Goal: Task Accomplishment & Management: Use online tool/utility

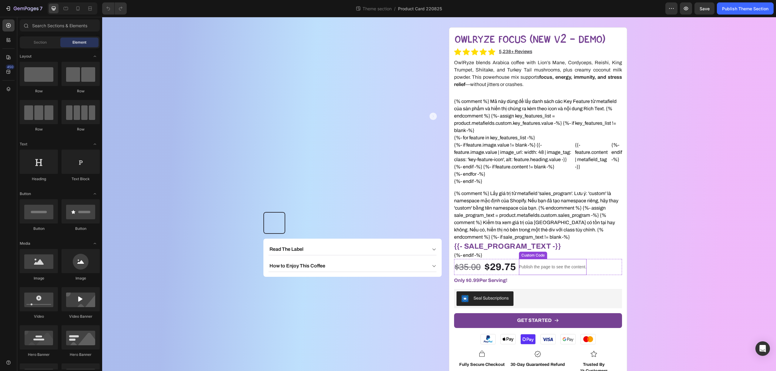
scroll to position [40, 0]
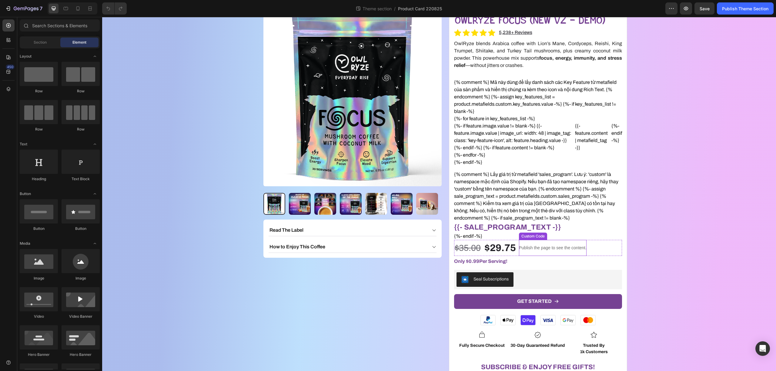
click at [536, 245] on p "Publish the page to see the content." at bounding box center [553, 248] width 68 height 6
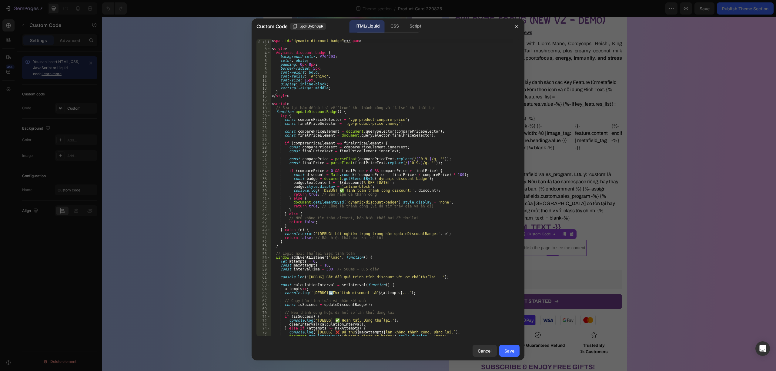
scroll to position [0, 0]
click at [374, 187] on div "< span id = "dynamic-discount-badge" > </ span > < style > #dynamic-discount-ba…" at bounding box center [391, 191] width 243 height 305
type textarea "}); </script>"
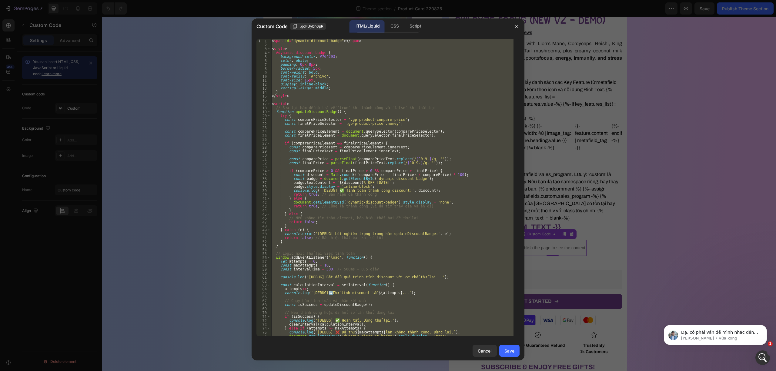
click at [586, 213] on div at bounding box center [388, 185] width 776 height 371
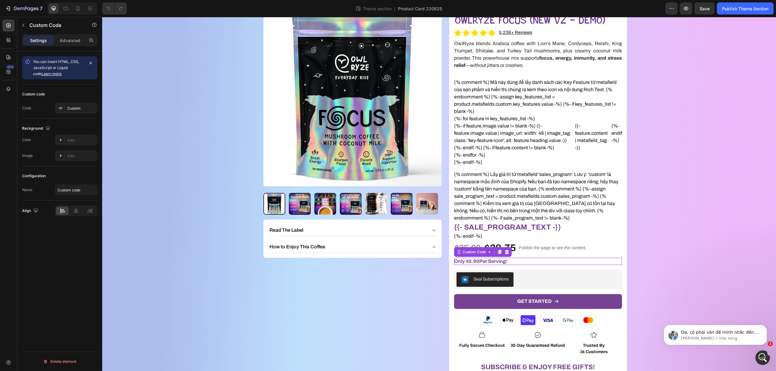
click at [475, 261] on span "0.99" at bounding box center [474, 261] width 11 height 5
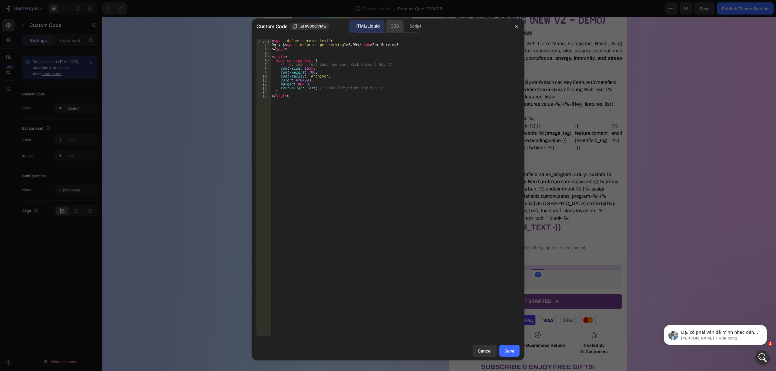
click at [405, 26] on div "CSS" at bounding box center [415, 26] width 21 height 12
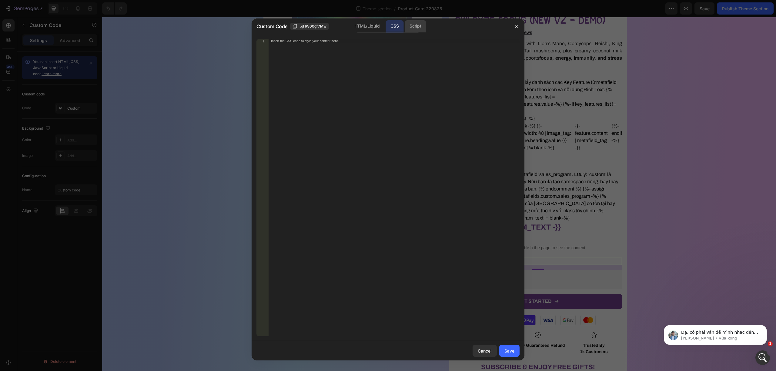
click at [414, 25] on div "Script" at bounding box center [415, 26] width 21 height 12
click at [518, 27] on icon "button" at bounding box center [516, 26] width 5 height 5
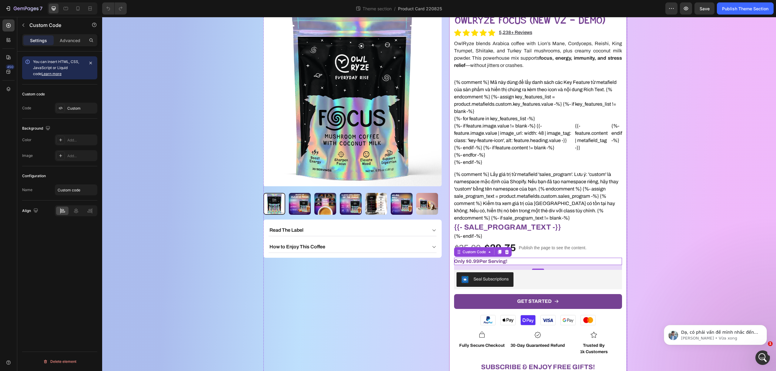
click at [449, 101] on div "OwlRyze Focus (New v2 - Demo) Product Title Icon Icon Icon Icon Icon Icon List …" at bounding box center [538, 209] width 178 height 403
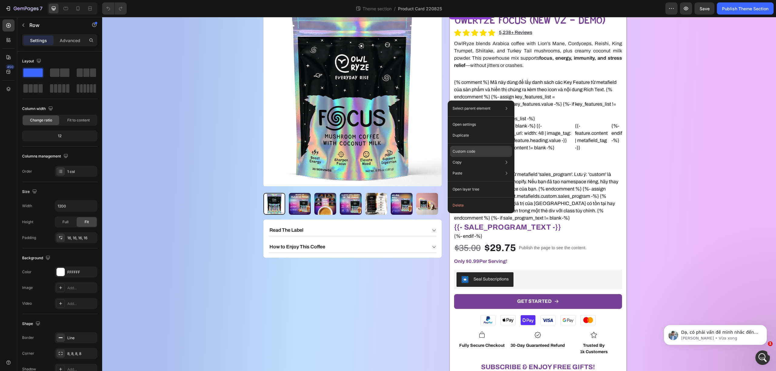
click at [474, 152] on p "Custom code" at bounding box center [464, 151] width 23 height 5
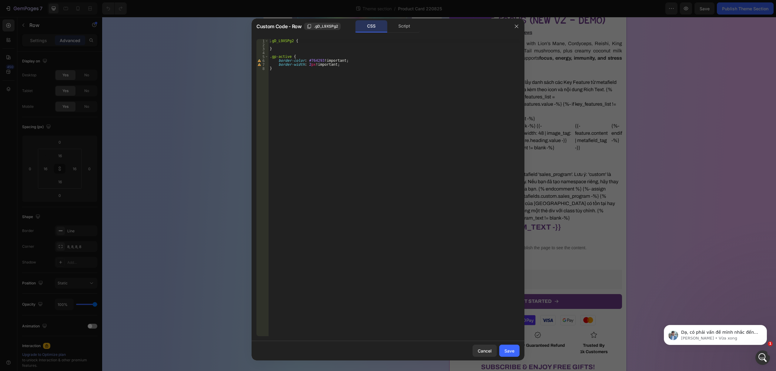
click at [400, 34] on div "1 2 3 4 5 6 7 8 .gD_L9XSPg2 { } .gp-active { border-color : #764293 !important …" at bounding box center [388, 187] width 273 height 307
click at [400, 27] on div "Script" at bounding box center [404, 26] width 32 height 12
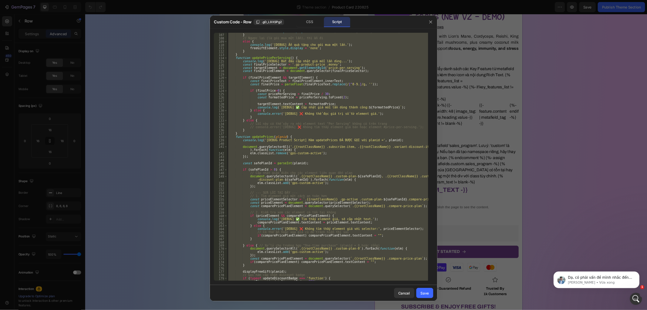
scroll to position [340, 0]
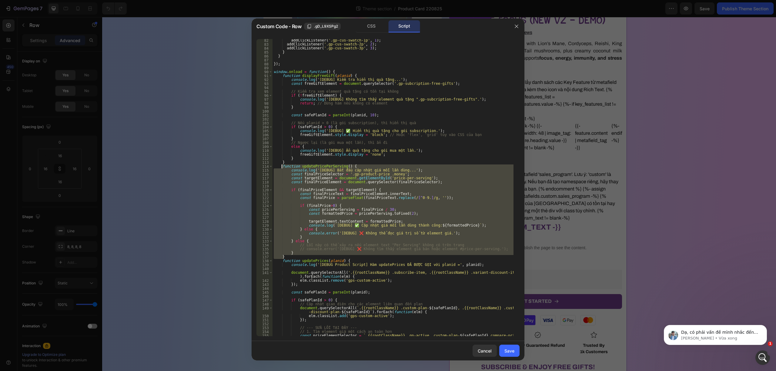
drag, startPoint x: 285, startPoint y: 256, endPoint x: 281, endPoint y: 168, distance: 88.6
click at [281, 168] on div "addClickListener ( '.gp-cus-swatch-1p' , 1 ) ; addClickListener ( '.gp-cus-swat…" at bounding box center [393, 191] width 241 height 305
click at [353, 174] on div "addClickListener ( '.gp-cus-swatch-1p' , 1 ) ; addClickListener ( '.gp-cus-swat…" at bounding box center [393, 187] width 241 height 297
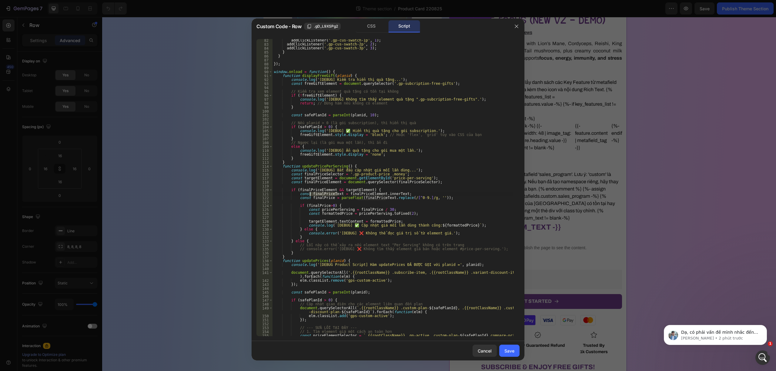
drag, startPoint x: 337, startPoint y: 195, endPoint x: 309, endPoint y: 196, distance: 27.9
click at [309, 196] on div "addClickListener ( '.gp-cus-swatch-1p' , 1 ) ; addClickListener ( '.gp-cus-swat…" at bounding box center [393, 191] width 241 height 305
click at [313, 174] on div "addClickListener ( '.gp-cus-swatch-1p' , 1 ) ; addClickListener ( '.gp-cus-swat…" at bounding box center [393, 191] width 241 height 305
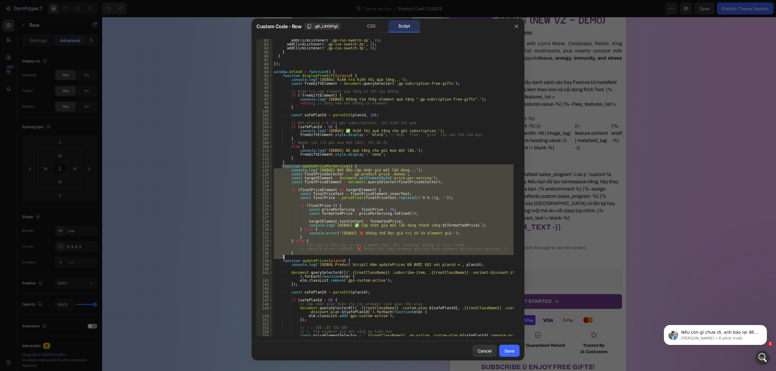
drag, startPoint x: 282, startPoint y: 167, endPoint x: 292, endPoint y: 257, distance: 91.2
click at [292, 257] on div "addClickListener ( '.gp-cus-swatch-1p' , 1 ) ; addClickListener ( '.gp-cus-swat…" at bounding box center [393, 191] width 241 height 305
paste textarea
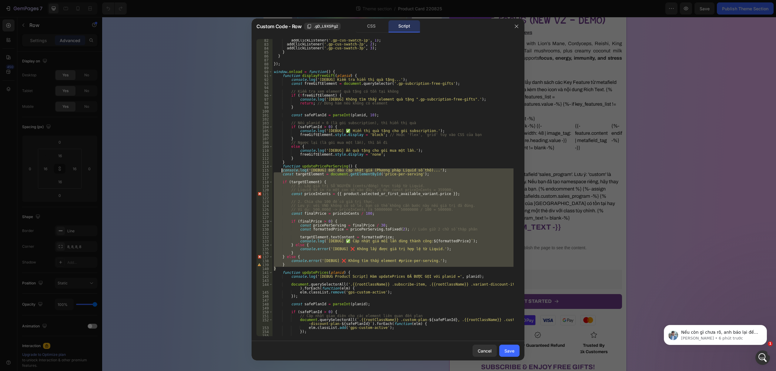
drag, startPoint x: 281, startPoint y: 269, endPoint x: 282, endPoint y: 171, distance: 97.6
click at [282, 171] on div "addClickListener ( '.gp-cus-swatch-1p' , 1 ) ; addClickListener ( '.gp-cus-swat…" at bounding box center [393, 191] width 241 height 305
click at [363, 208] on div "addClickListener ( '.gp-cus-swatch-1p' , 1 ) ; addClickListener ( '.gp-cus-swat…" at bounding box center [393, 187] width 241 height 297
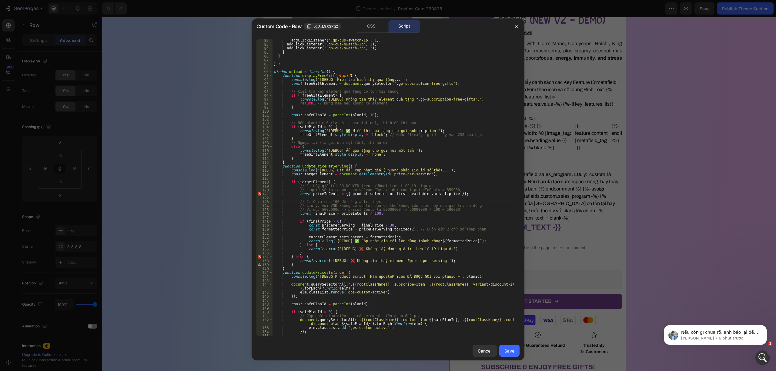
click at [306, 257] on div "addClickListener ( '.gp-cus-swatch-1p' , 1 ) ; addClickListener ( '.gp-cus-swat…" at bounding box center [393, 191] width 241 height 305
click at [354, 263] on div "addClickListener ( '.gp-cus-swatch-1p' , 1 ) ; addClickListener ( '.gp-cus-swat…" at bounding box center [393, 191] width 241 height 305
click at [261, 256] on div "137" at bounding box center [264, 257] width 16 height 4
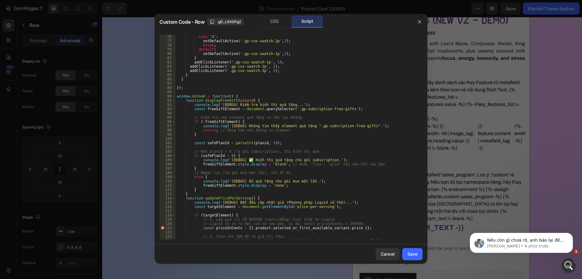
scroll to position [412, 0]
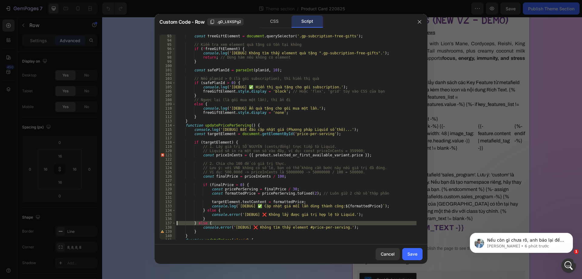
click at [266, 183] on div "const freeGiftElement = document . querySelector ( '.gp-subcription-free-gifts'…" at bounding box center [296, 140] width 241 height 213
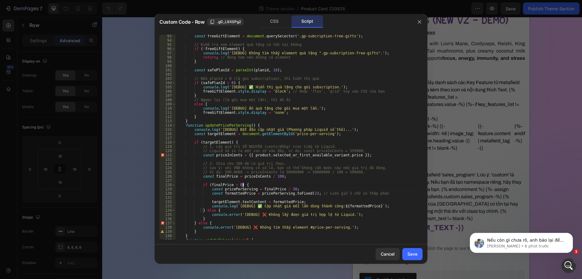
click at [253, 125] on div "const freeGiftElement = document . querySelector ( '.gp-subcription-free-gifts'…" at bounding box center [296, 140] width 241 height 213
click at [203, 232] on div "const freeGiftElement = document . querySelector ( '.gp-subcription-free-gifts'…" at bounding box center [296, 140] width 241 height 213
click at [253, 126] on div "const freeGiftElement = document . querySelector ( '.gp-subcription-free-gifts'…" at bounding box center [296, 140] width 241 height 213
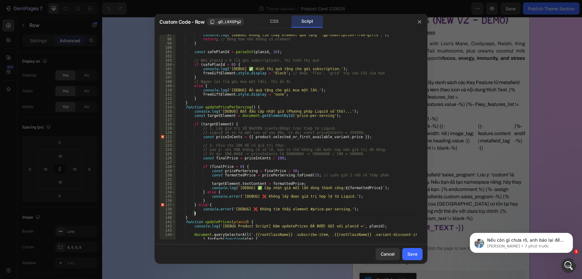
click at [211, 214] on div "console . log ( '[DEBUG] Không tìm thấy element quà tặng ".gp-subcription-free-…" at bounding box center [296, 139] width 241 height 213
click at [205, 192] on div "console . log ( '[DEBUG] Không tìm thấy element quà tặng ".gp-subcription-free-…" at bounding box center [296, 139] width 241 height 213
click at [201, 192] on div "console . log ( '[DEBUG] Không tìm thấy element quà tặng ".gp-subcription-free-…" at bounding box center [296, 139] width 241 height 213
click at [210, 199] on div "console . log ( '[DEBUG] Không tìm thấy element quà tặng ".gp-subcription-free-…" at bounding box center [296, 139] width 241 height 213
click at [195, 205] on div "console . log ( '[DEBUG] Không tìm thấy element quà tặng ".gp-subcription-free-…" at bounding box center [296, 139] width 241 height 213
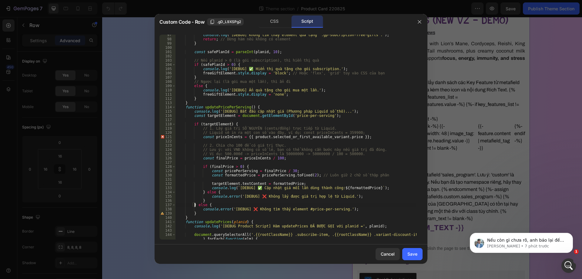
click at [196, 204] on div "console . log ( '[DEBUG] Không tìm thấy element quà tặng ".gp-subcription-free-…" at bounding box center [296, 139] width 241 height 213
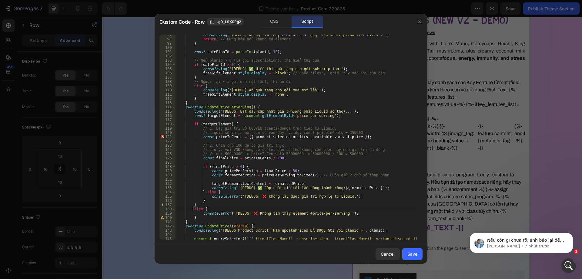
click at [232, 123] on div "console . log ( '[DEBUG] Không tìm thấy element quà tặng ".gp-subcription-free-…" at bounding box center [296, 141] width 241 height 217
click at [204, 208] on div "console . log ( '[DEBUG] Không tìm thấy element quà tặng ".gp-subcription-free-…" at bounding box center [296, 141] width 241 height 217
click at [251, 106] on div "console . log ( '[DEBUG] Không tìm thấy element quà tặng ".gp-subcription-free-…" at bounding box center [296, 141] width 241 height 217
click at [187, 211] on div "console . log ( '[DEBUG] Không tìm thấy element quà tặng ".gp-subcription-free-…" at bounding box center [296, 141] width 241 height 217
type textarea "console.error('[DEBUG] ❌ Không tìm thấy element #price-per-serving.');"
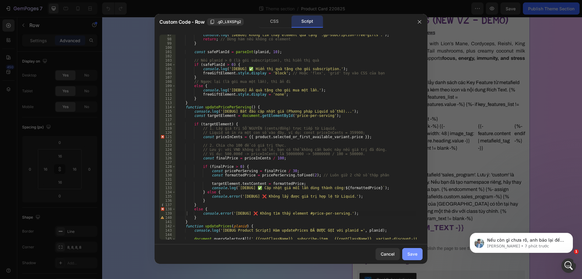
click at [411, 251] on div "Save" at bounding box center [412, 253] width 10 height 6
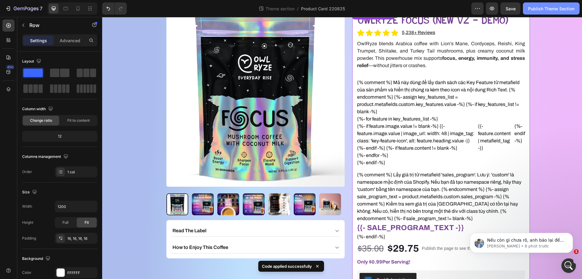
click at [543, 10] on div "Publish Theme Section" at bounding box center [551, 8] width 46 height 6
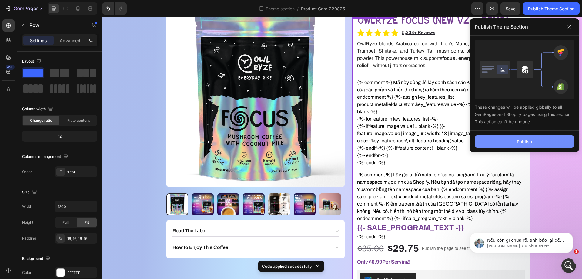
click at [506, 141] on button "Publish" at bounding box center [524, 141] width 99 height 12
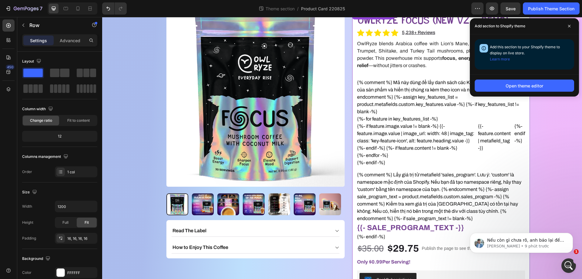
click at [352, 174] on div "OwlRyze Focus (New v2 - Demo) Product Title Icon Icon Icon Icon Icon Icon List …" at bounding box center [441, 209] width 178 height 403
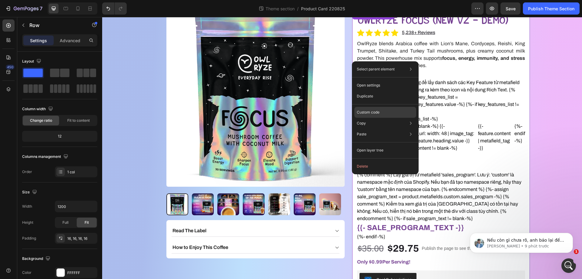
click at [372, 112] on p "Custom code" at bounding box center [368, 111] width 23 height 5
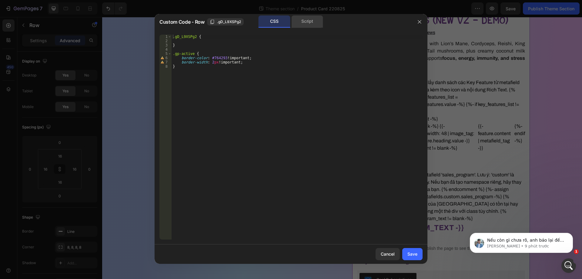
click at [308, 18] on div "Script" at bounding box center [307, 21] width 32 height 12
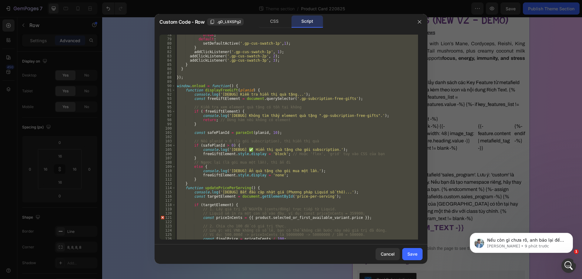
scroll to position [437, 0]
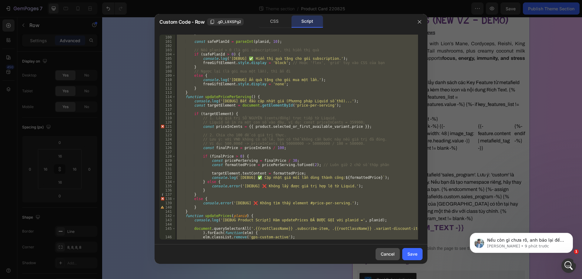
click at [385, 255] on div "Cancel" at bounding box center [388, 253] width 14 height 6
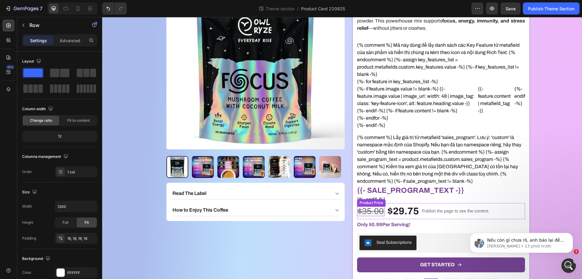
scroll to position [101, 0]
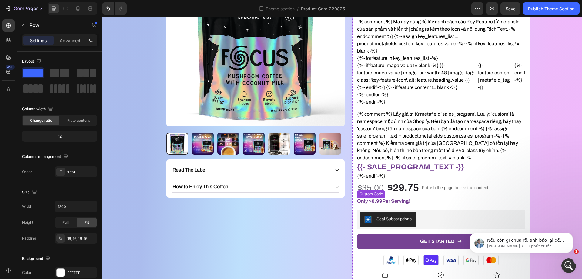
click at [404, 202] on span "Only $ 0.99 Per Serving!" at bounding box center [383, 200] width 53 height 5
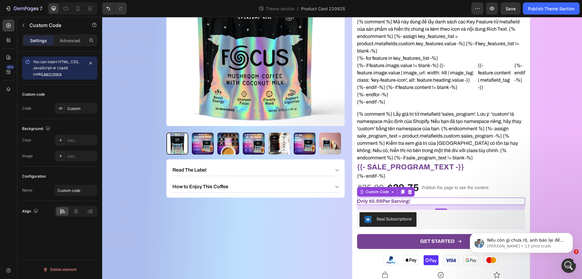
click at [404, 202] on span "Only $ 0.99 Per Serving!" at bounding box center [383, 200] width 53 height 5
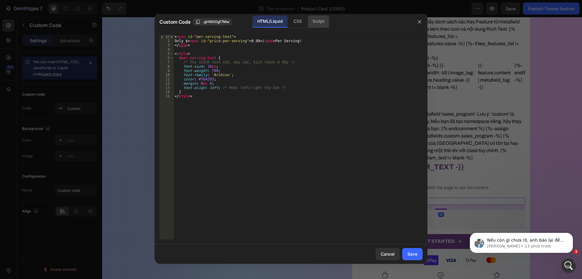
click at [317, 22] on div "Script" at bounding box center [318, 21] width 21 height 12
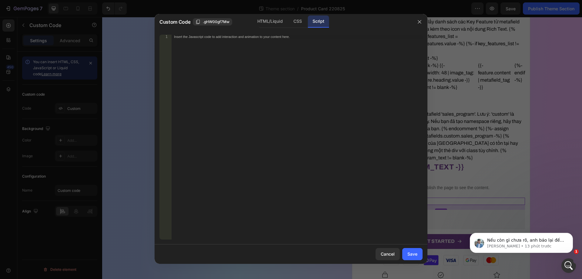
click at [284, 28] on div "HTML/Liquid CSS Script" at bounding box center [291, 21] width 65 height 12
click at [299, 19] on div "CSS" at bounding box center [298, 21] width 18 height 12
click at [269, 21] on div "HTML/Liquid" at bounding box center [270, 21] width 35 height 12
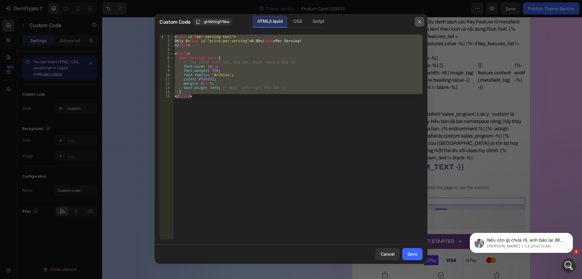
click at [422, 19] on button "button" at bounding box center [420, 22] width 10 height 10
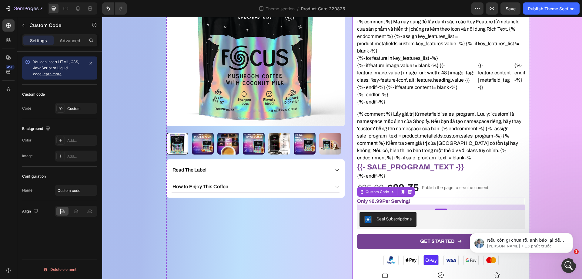
click at [352, 170] on div "OwlRyze Focus (New v2 - Demo) Product Title Icon Icon Icon Icon Icon Icon List …" at bounding box center [441, 149] width 178 height 403
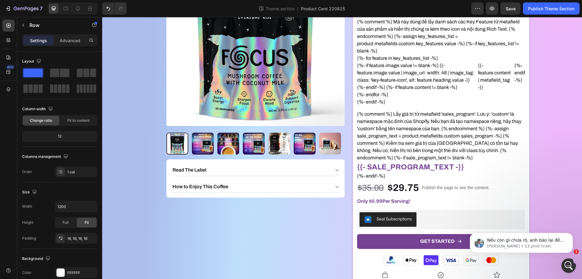
click at [352, 170] on div "OwlRyze Focus (New v2 - Demo) Product Title Icon Icon Icon Icon Icon Icon List …" at bounding box center [441, 149] width 178 height 403
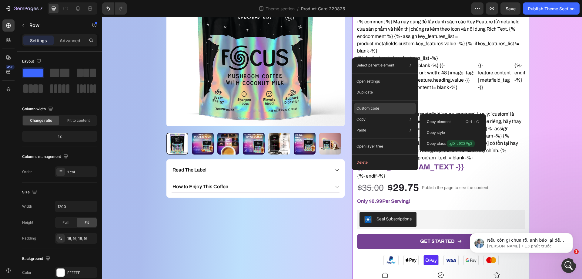
click at [373, 108] on p "Custom code" at bounding box center [368, 107] width 23 height 5
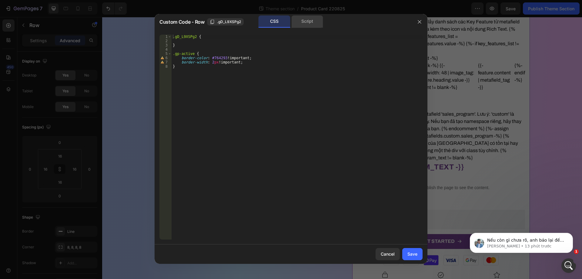
click at [298, 21] on div "Script" at bounding box center [307, 21] width 32 height 12
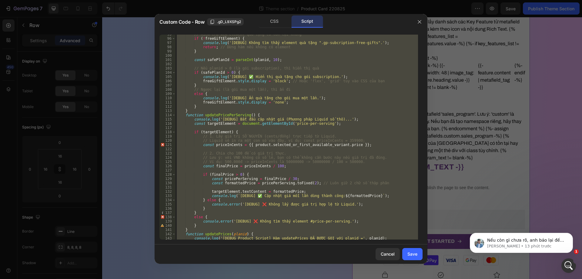
scroll to position [418, 0]
click at [109, 13] on div at bounding box center [291, 139] width 582 height 279
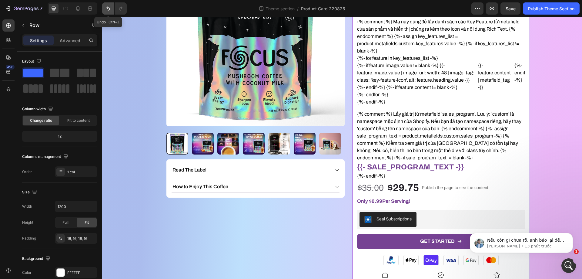
click at [109, 8] on icon "Undo/Redo" at bounding box center [108, 8] width 6 height 6
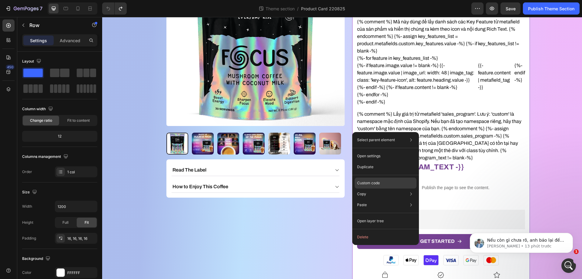
click at [367, 184] on p "Custom code" at bounding box center [368, 182] width 23 height 5
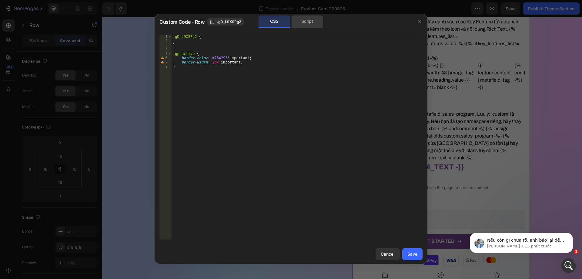
click at [303, 26] on div "Script" at bounding box center [307, 21] width 32 height 12
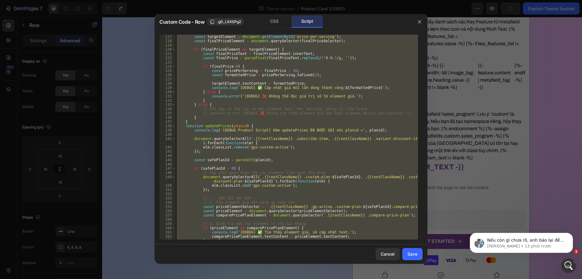
scroll to position [437, 0]
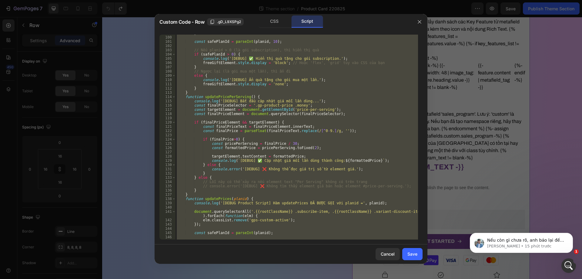
click at [202, 129] on div "} const safePlanId = parseInt ( planid , 10 ) ; // Nếu planid > 0 (là gói subsc…" at bounding box center [297, 137] width 243 height 205
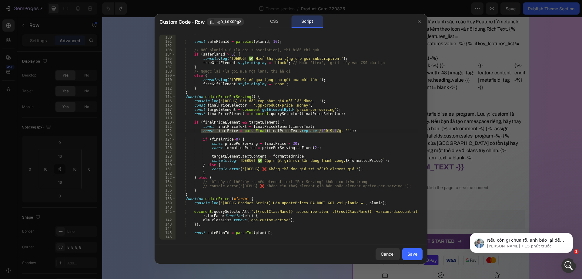
drag, startPoint x: 201, startPoint y: 130, endPoint x: 343, endPoint y: 131, distance: 142.8
click at [343, 131] on div "} const safePlanId = parseInt ( planid , 10 ) ; // Nếu planid > 0 (là gói subsc…" at bounding box center [297, 137] width 243 height 213
paste textarea "',', '.').replace("
type textarea "const finalPrice = parseFloat(finalPriceText.replace(',', '.').replace(/[^0-9.]…"
click at [418, 248] on button "Save" at bounding box center [412, 254] width 20 height 12
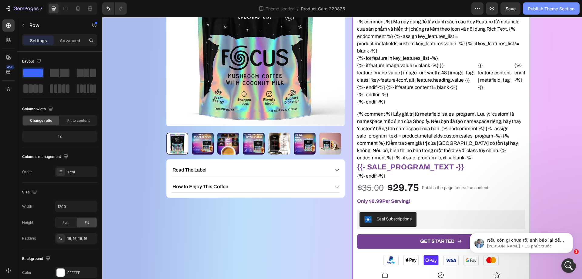
click at [542, 8] on div "Publish Theme Section" at bounding box center [551, 8] width 46 height 6
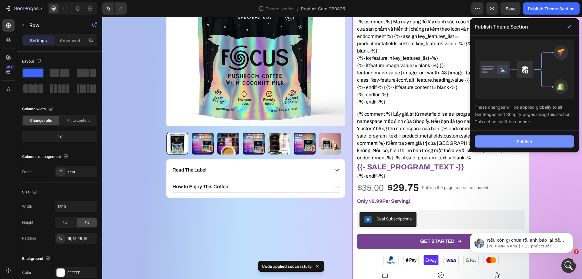
click at [489, 145] on button "Publish" at bounding box center [524, 141] width 99 height 12
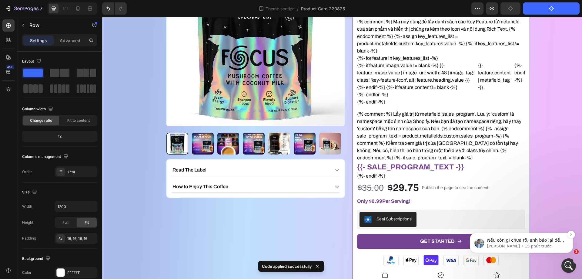
click at [517, 246] on p "[PERSON_NAME] • 15 phút trước" at bounding box center [526, 245] width 78 height 5
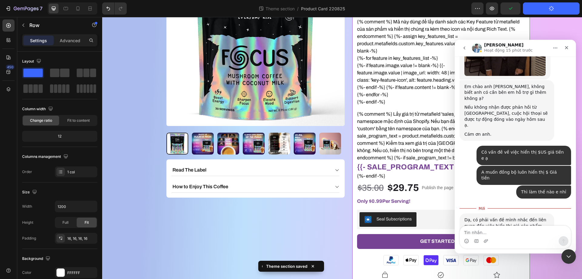
scroll to position [1557, 0]
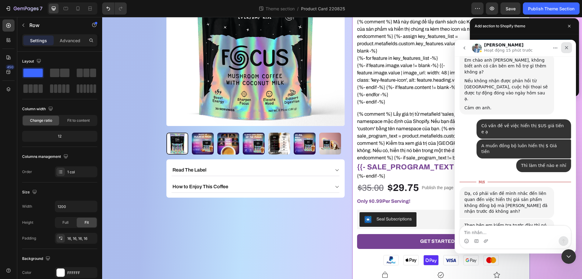
click at [566, 49] on icon "Đóng" at bounding box center [566, 47] width 5 height 5
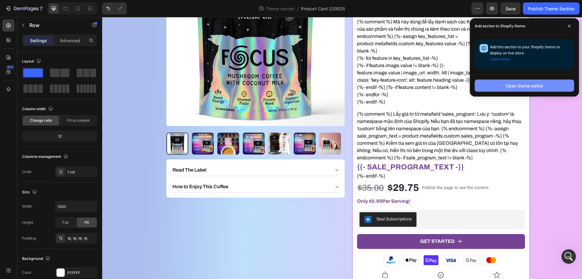
scroll to position [1547, 0]
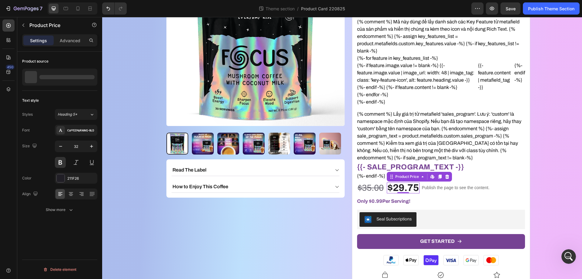
click at [410, 189] on div "$29.75" at bounding box center [403, 187] width 33 height 11
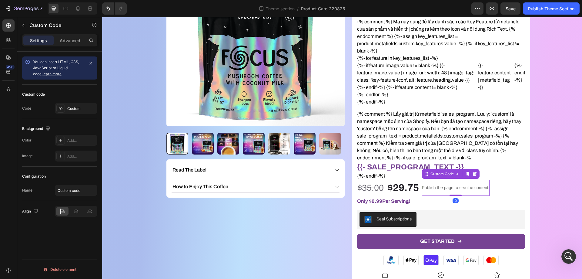
click at [451, 191] on div "Publish the page to see the content." at bounding box center [456, 187] width 68 height 16
click at [558, 185] on div "Product Images Read The Label How to Enjoy This Coffee Accordion Row OwlRyze Fo…" at bounding box center [342, 148] width 480 height 441
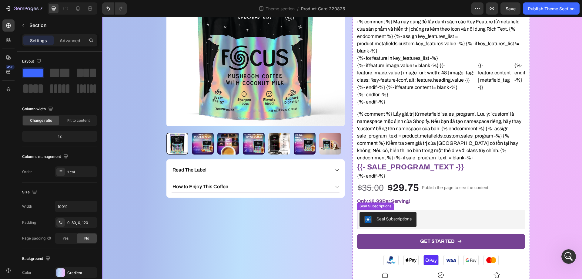
click at [476, 217] on div "Seal Subscriptions" at bounding box center [441, 219] width 163 height 15
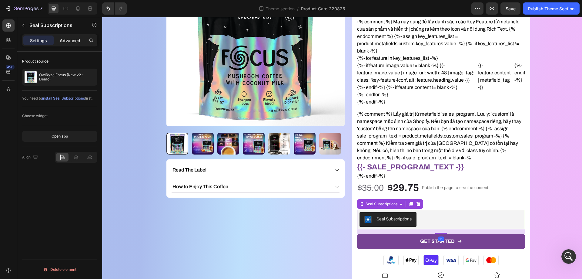
click at [63, 39] on p "Advanced" at bounding box center [70, 40] width 21 height 6
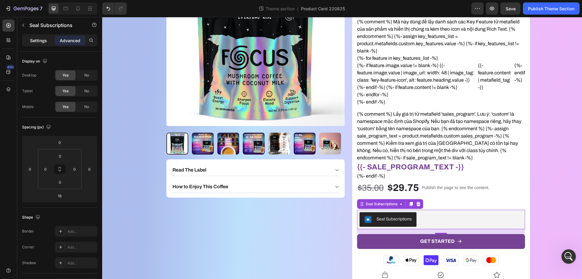
click at [35, 43] on p "Settings" at bounding box center [38, 40] width 17 height 6
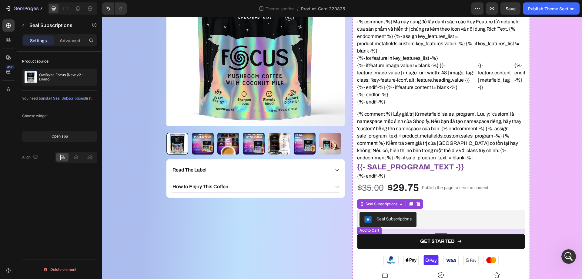
click at [408, 234] on button "GET STARTED" at bounding box center [441, 241] width 168 height 15
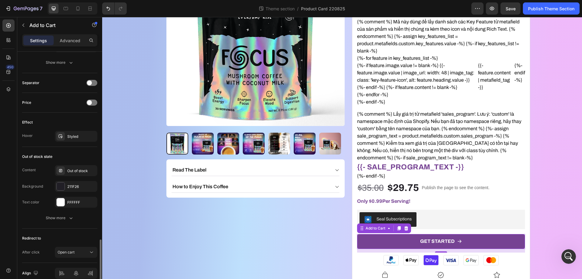
scroll to position [453, 0]
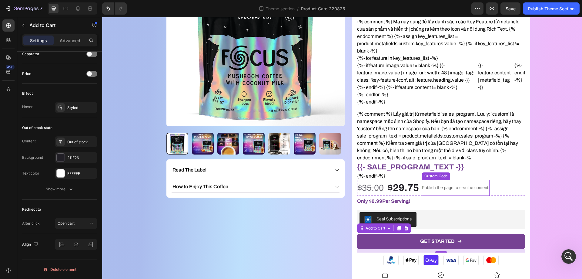
click at [432, 186] on p "Publish the page to see the content." at bounding box center [456, 187] width 68 height 6
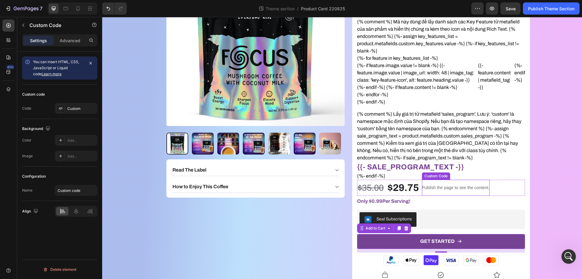
scroll to position [0, 0]
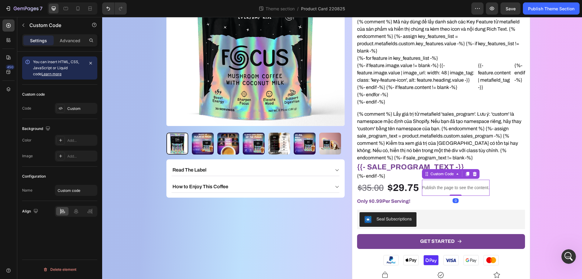
click at [432, 186] on p "Publish the page to see the content." at bounding box center [456, 187] width 68 height 6
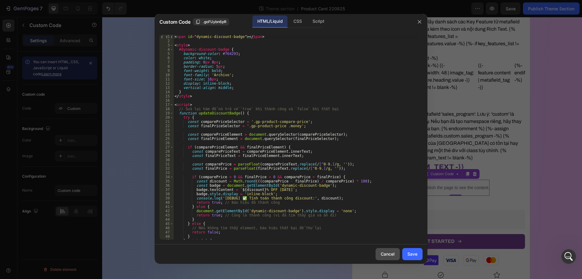
drag, startPoint x: 383, startPoint y: 258, endPoint x: 385, endPoint y: 254, distance: 4.4
click at [384, 257] on button "Cancel" at bounding box center [388, 254] width 24 height 12
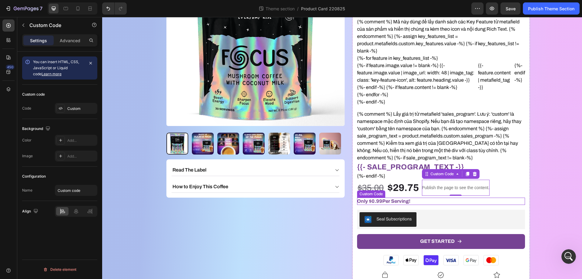
click at [399, 201] on span "Only $ 0.99 Per Serving!" at bounding box center [383, 200] width 53 height 5
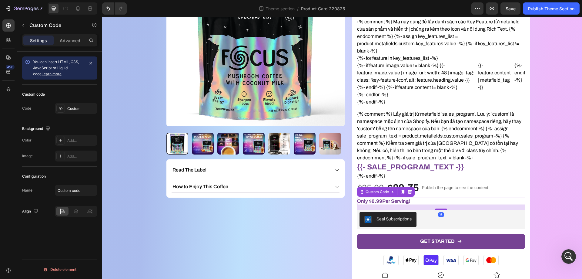
click at [399, 201] on span "Only $ 0.99 Per Serving!" at bounding box center [383, 200] width 53 height 5
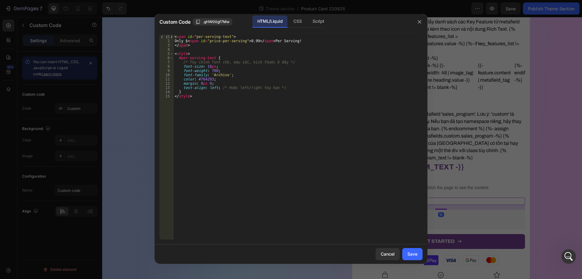
click at [287, 19] on div "HTML/Liquid" at bounding box center [270, 21] width 35 height 12
click at [308, 20] on div "CSS" at bounding box center [318, 21] width 21 height 12
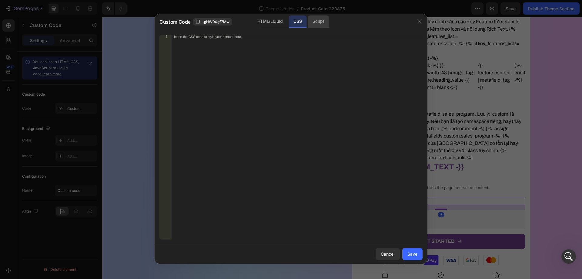
click at [322, 20] on div "Script" at bounding box center [318, 21] width 21 height 12
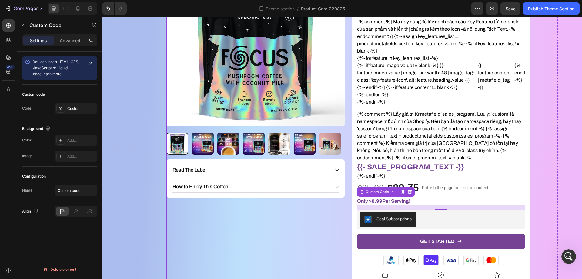
click at [352, 173] on div "OwlRyze Focus (New v2 - Demo) Product Title Icon Icon Icon Icon Icon Icon List …" at bounding box center [441, 149] width 178 height 403
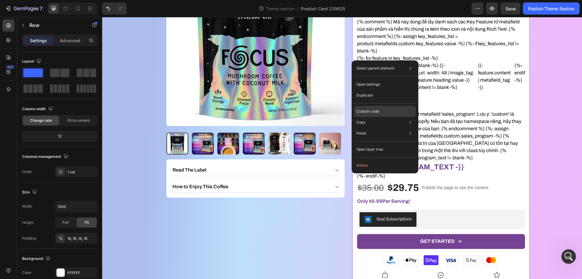
click at [373, 114] on p "Custom code" at bounding box center [368, 111] width 23 height 5
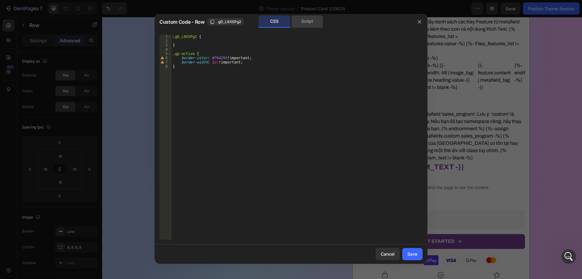
click at [306, 17] on div "Script" at bounding box center [307, 21] width 32 height 12
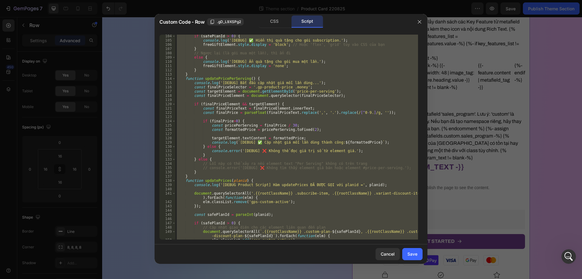
scroll to position [455, 0]
type textarea "}, 2000); // 2 giây };"
click at [286, 115] on div "if ( safePlanId > 0 ) { console . log ( '[DEBUG] ✅ Hiển thị quà tặng cho gói su…" at bounding box center [297, 137] width 243 height 205
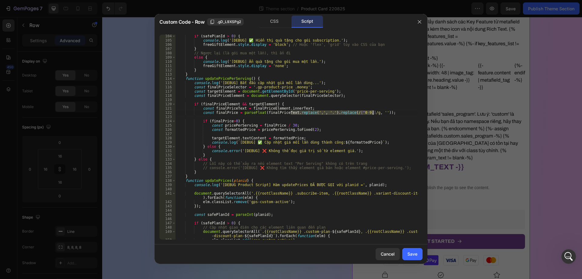
drag, startPoint x: 291, startPoint y: 113, endPoint x: 373, endPoint y: 114, distance: 82.2
click at [373, 114] on div "if ( safePlanId > 0 ) { console . log ( '[DEBUG] ✅ Hiển thị quà tặng cho gói su…" at bounding box center [297, 140] width 243 height 213
type textarea "const finalPrice = parseFloat(finalPriceText.replace(',', '.').replace(/[^0-9.]…"
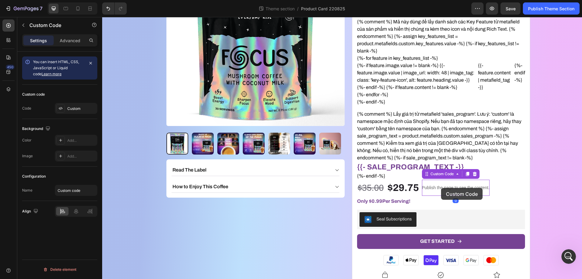
click at [441, 188] on p "Publish the page to see the content." at bounding box center [456, 187] width 68 height 6
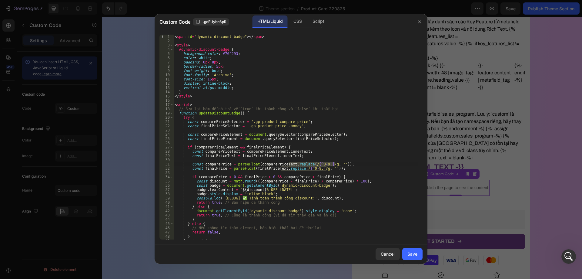
drag, startPoint x: 289, startPoint y: 165, endPoint x: 335, endPoint y: 165, distance: 46.4
click at [335, 165] on div "< span id = "dynamic-discount-badge" > </ span > < style > #dynamic-discount-ba…" at bounding box center [295, 141] width 245 height 213
paste textarea "',', '.').replace("
drag, startPoint x: 281, startPoint y: 169, endPoint x: 327, endPoint y: 169, distance: 46.1
click at [327, 169] on div "< span id = "dynamic-discount-badge" > </ span > < style > #dynamic-discount-ba…" at bounding box center [295, 141] width 245 height 213
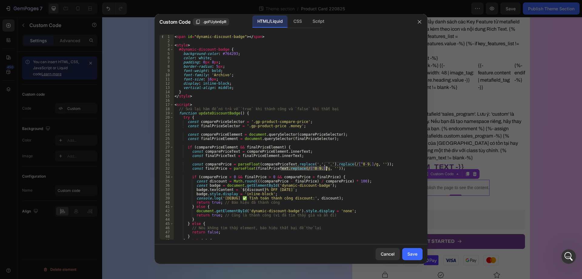
paste textarea "',', '.').replace("
type textarea "const finalPrice = parseFloat(finalPriceText.replace(',', '.').replace(/[^0-9.]…"
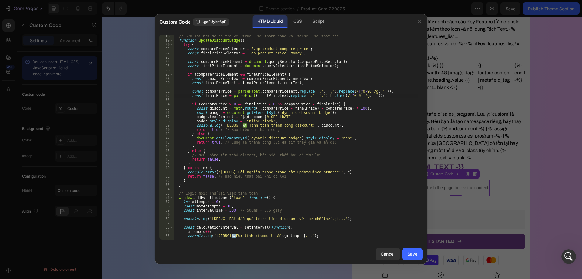
scroll to position [139, 0]
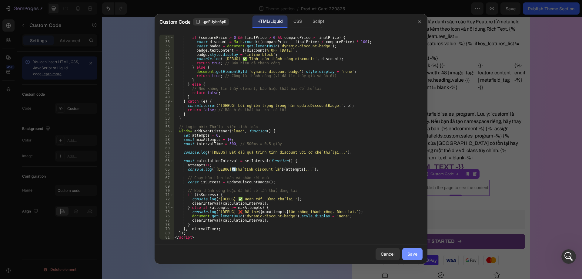
click at [411, 250] on button "Save" at bounding box center [412, 254] width 20 height 12
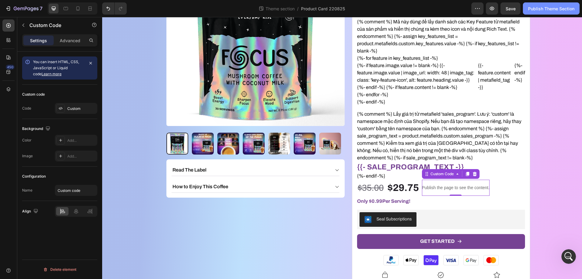
click at [546, 5] on div "Publish Theme Section" at bounding box center [551, 8] width 46 height 6
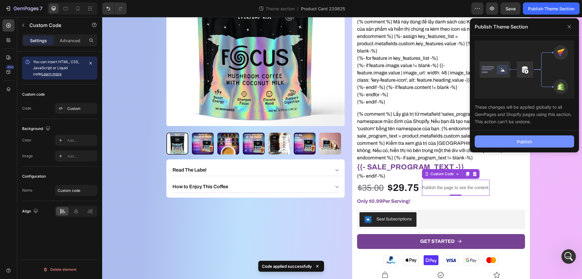
click at [507, 140] on button "Publish" at bounding box center [524, 141] width 99 height 12
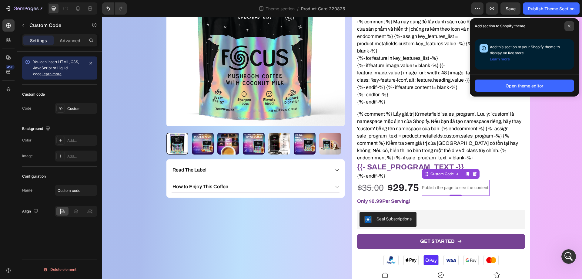
click at [570, 25] on icon at bounding box center [569, 26] width 3 height 3
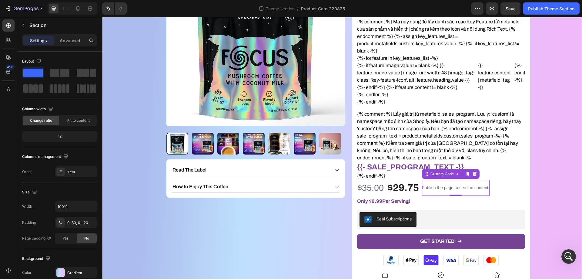
click at [557, 135] on div "Product Images Read The Label How to Enjoy This Coffee Accordion Row OwlRyze Fo…" at bounding box center [342, 148] width 480 height 441
click at [76, 10] on icon at bounding box center [77, 8] width 3 height 4
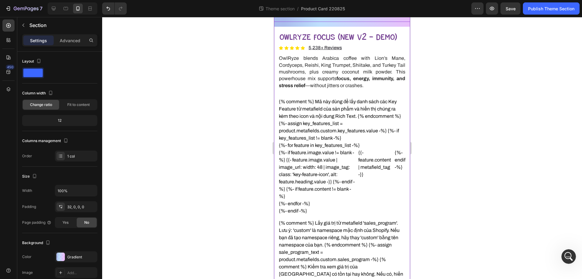
scroll to position [344, 0]
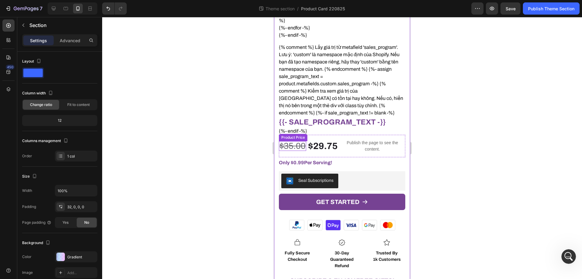
click at [299, 143] on div "$35.00" at bounding box center [292, 146] width 27 height 10
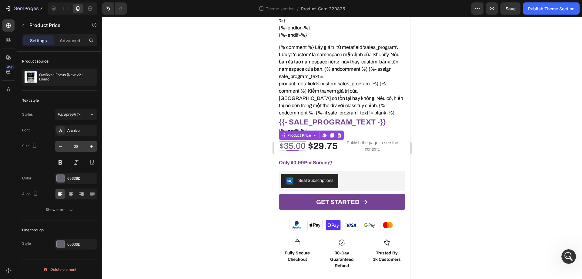
click at [78, 146] on input "28" at bounding box center [76, 146] width 20 height 11
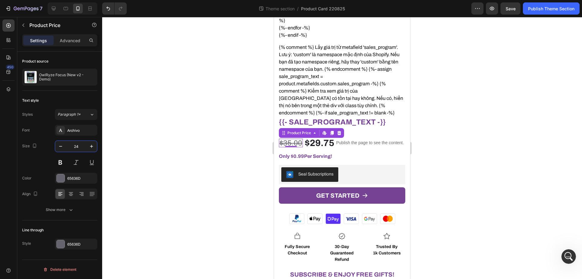
type input "24"
click at [154, 142] on div at bounding box center [342, 148] width 480 height 262
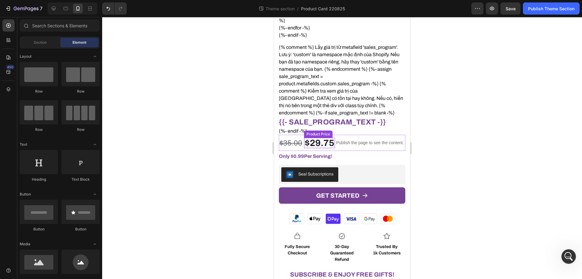
click at [331, 139] on div "$29.75" at bounding box center [319, 143] width 31 height 10
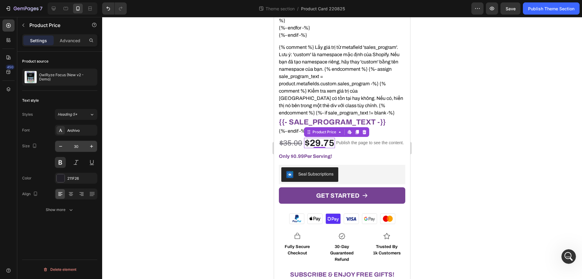
click at [80, 146] on input "30" at bounding box center [76, 146] width 20 height 11
drag, startPoint x: 79, startPoint y: 147, endPoint x: 76, endPoint y: 148, distance: 3.5
click at [76, 148] on input "26" at bounding box center [76, 146] width 20 height 11
type input "28"
click at [206, 128] on div at bounding box center [342, 148] width 480 height 262
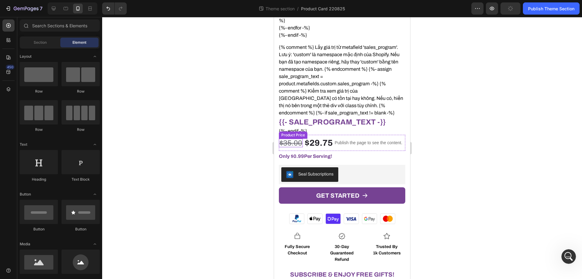
click at [296, 143] on div "$35.00" at bounding box center [291, 143] width 24 height 8
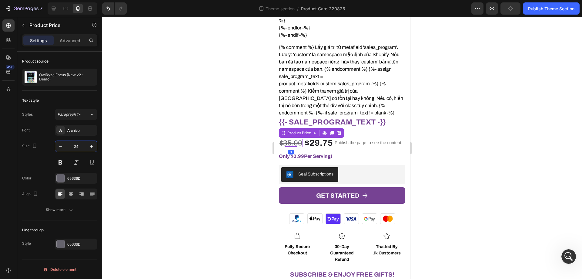
click at [82, 146] on input "24" at bounding box center [76, 146] width 20 height 11
type input "26"
click at [159, 131] on div at bounding box center [342, 148] width 480 height 262
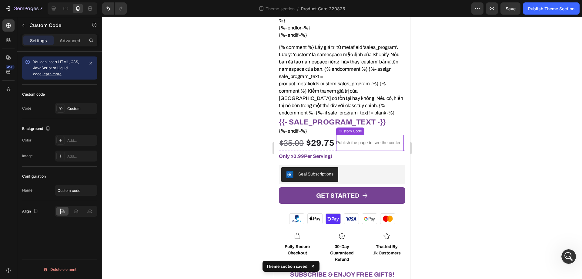
click at [353, 139] on p "Publish the page to see the content." at bounding box center [370, 142] width 68 height 6
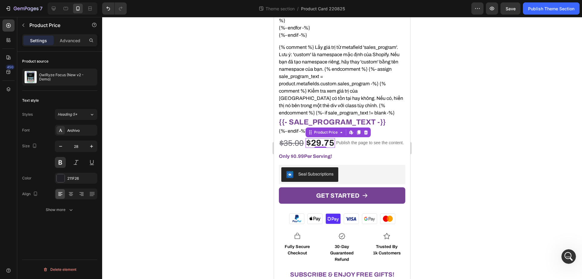
click at [313, 145] on div "$29.75" at bounding box center [320, 143] width 29 height 10
click at [296, 143] on div "$35.00" at bounding box center [291, 142] width 25 height 9
click at [319, 142] on div "$29.75" at bounding box center [320, 143] width 29 height 10
click at [299, 142] on div "$35.00" at bounding box center [291, 142] width 25 height 9
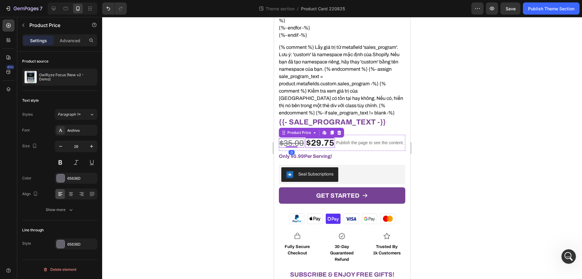
click at [322, 140] on div "$29.75" at bounding box center [320, 143] width 29 height 10
click at [325, 141] on div "$29.75" at bounding box center [320, 143] width 29 height 10
click at [303, 142] on div "$35.00" at bounding box center [291, 142] width 25 height 9
click at [72, 146] on input "26" at bounding box center [76, 146] width 20 height 11
type input "24"
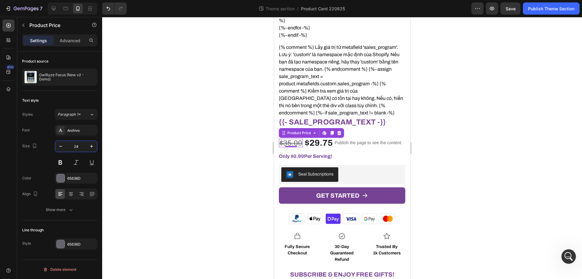
click at [225, 124] on div at bounding box center [342, 148] width 480 height 262
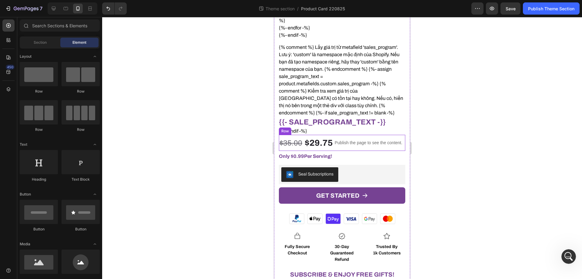
click at [311, 142] on div "$29.75" at bounding box center [318, 143] width 29 height 10
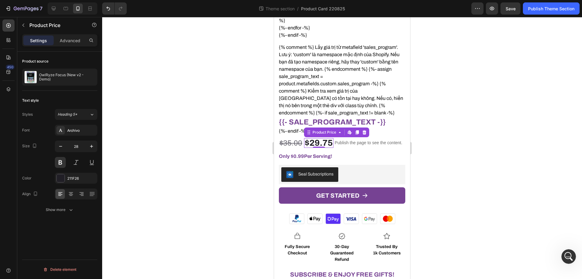
click at [212, 138] on div at bounding box center [342, 148] width 480 height 262
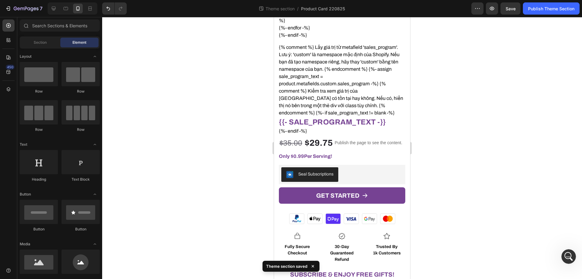
click at [313, 266] on icon at bounding box center [313, 266] width 2 height 2
click at [323, 146] on div "$29.75 Product Price Product Price" at bounding box center [318, 143] width 29 height 10
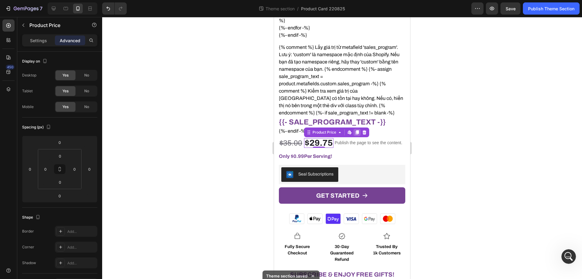
click at [356, 130] on icon at bounding box center [357, 132] width 3 height 4
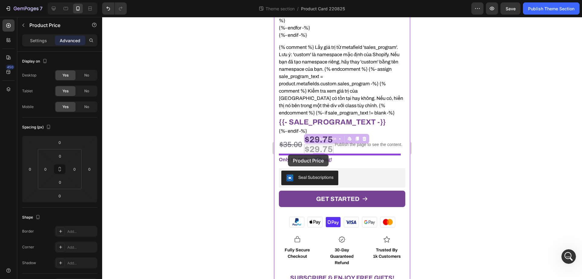
drag, startPoint x: 309, startPoint y: 137, endPoint x: 288, endPoint y: 154, distance: 27.6
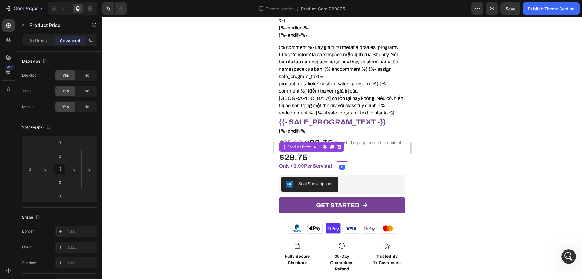
click at [464, 145] on div at bounding box center [342, 148] width 480 height 262
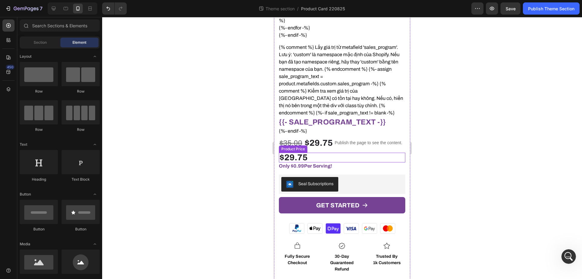
click at [317, 159] on div "$29.75" at bounding box center [342, 157] width 126 height 10
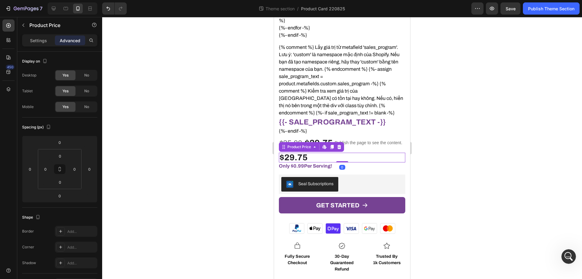
click at [328, 142] on div "$29.75" at bounding box center [318, 143] width 29 height 10
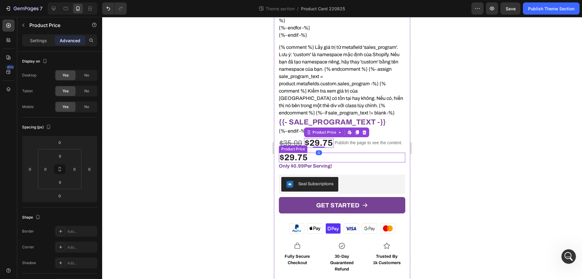
click at [320, 158] on div "$29.75" at bounding box center [342, 157] width 126 height 10
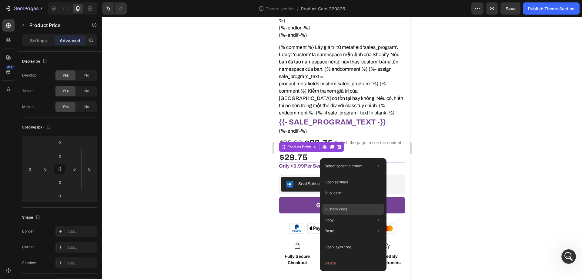
click at [333, 207] on p "Custom code" at bounding box center [336, 208] width 23 height 5
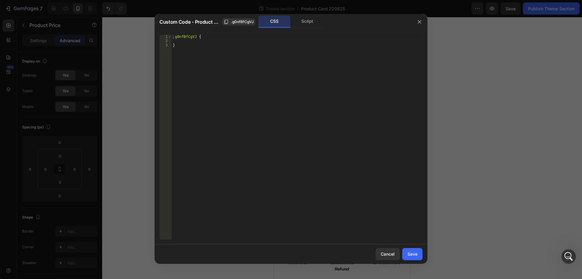
click at [207, 42] on div ".g0nfBfCgVJ { }" at bounding box center [297, 141] width 251 height 213
type textarea "display: none !;"
click at [410, 251] on div "Save" at bounding box center [412, 253] width 10 height 6
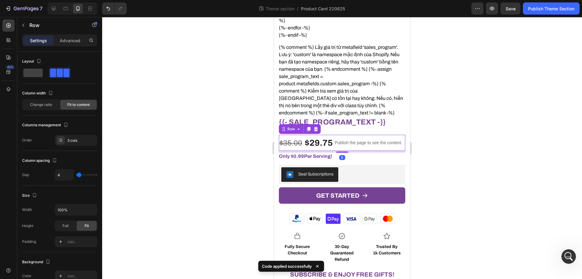
click at [319, 142] on div "$29.75" at bounding box center [318, 143] width 29 height 10
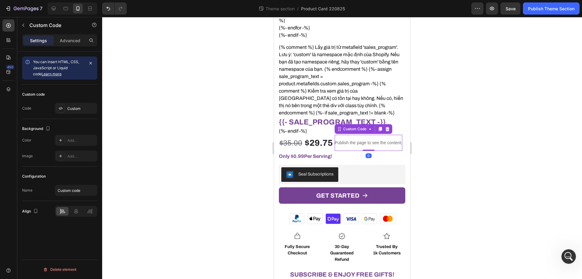
click at [351, 142] on p "Publish the page to see the content." at bounding box center [369, 142] width 68 height 6
click at [60, 42] on p "Advanced" at bounding box center [70, 40] width 21 height 6
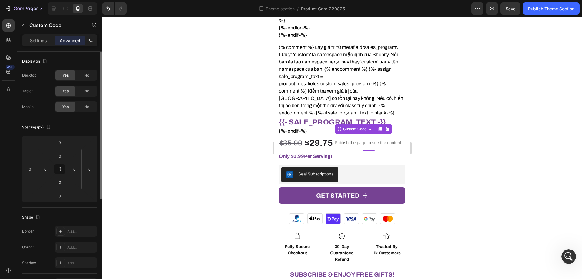
scroll to position [160, 0]
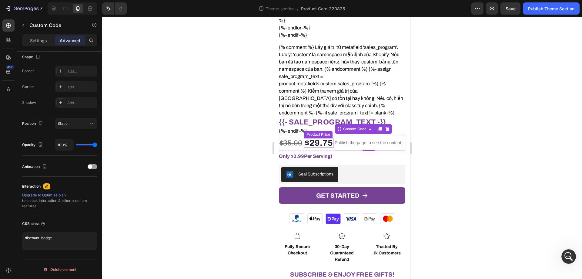
click at [321, 144] on div "$29.75" at bounding box center [318, 143] width 29 height 10
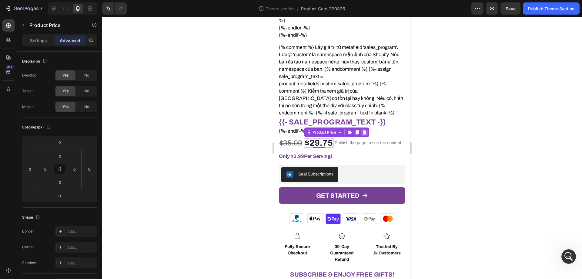
click at [365, 130] on icon at bounding box center [365, 132] width 4 height 4
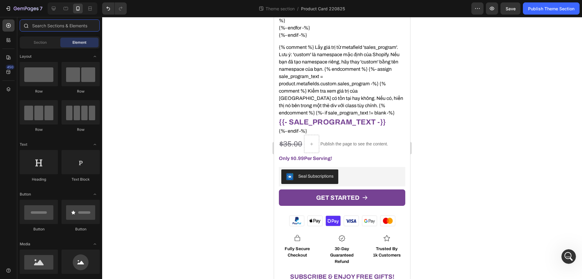
click at [44, 24] on input "text" at bounding box center [60, 25] width 80 height 12
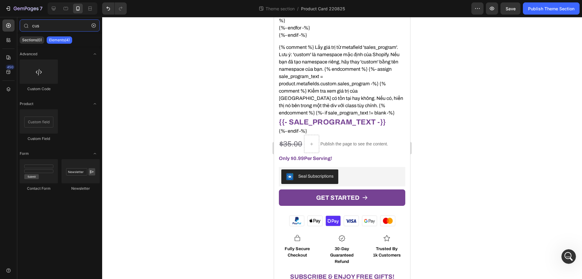
type input "cus"
drag, startPoint x: 382, startPoint y: 108, endPoint x: 310, endPoint y: 140, distance: 79.5
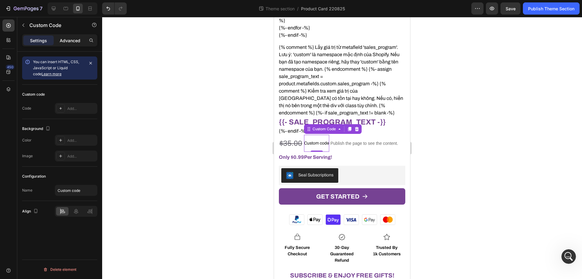
click at [65, 42] on p "Advanced" at bounding box center [70, 40] width 21 height 6
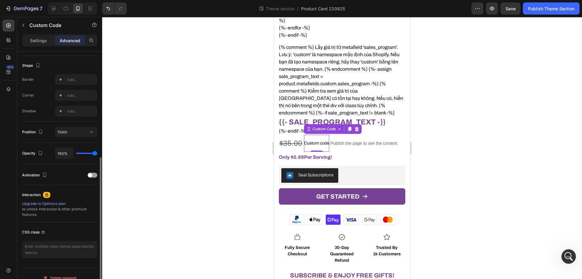
scroll to position [160, 0]
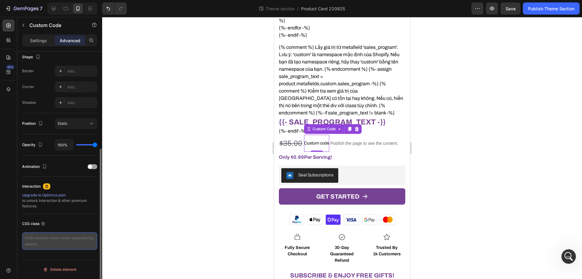
click at [49, 239] on textarea at bounding box center [59, 241] width 75 height 18
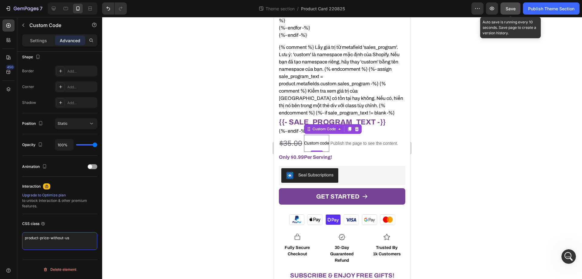
type textarea "product-price-without-us"
click at [512, 7] on span "Save" at bounding box center [511, 8] width 10 height 5
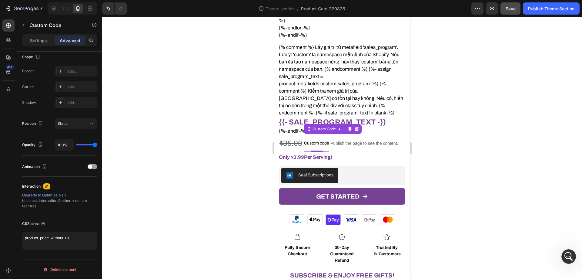
click at [313, 139] on span "Custom code" at bounding box center [316, 142] width 25 height 7
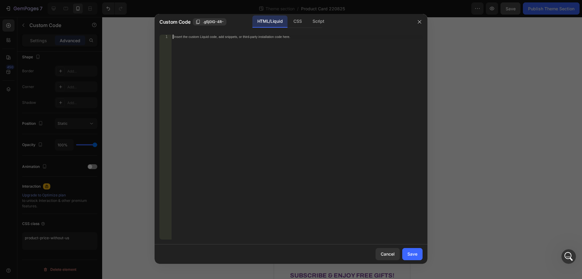
click at [262, 71] on div "Insert the custom Liquid code, add snippets, or third-party installation code h…" at bounding box center [297, 141] width 251 height 213
paste textarea "</div>"
type textarea "</div>"
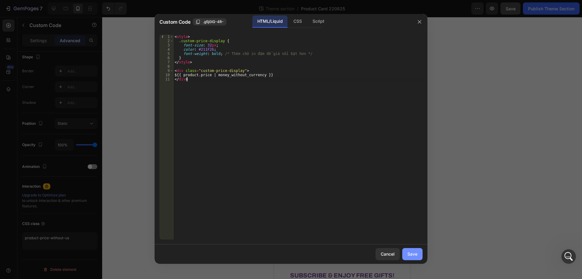
click at [415, 256] on div "Save" at bounding box center [412, 253] width 10 height 6
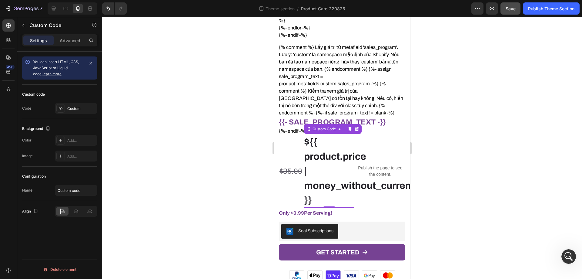
scroll to position [0, 0]
click at [371, 167] on p "Publish the page to see the content." at bounding box center [380, 171] width 50 height 13
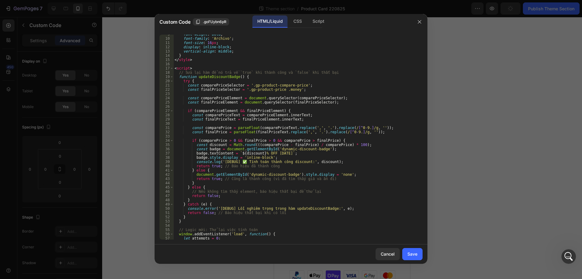
scroll to position [36, 0]
click at [423, 21] on button "button" at bounding box center [420, 22] width 10 height 10
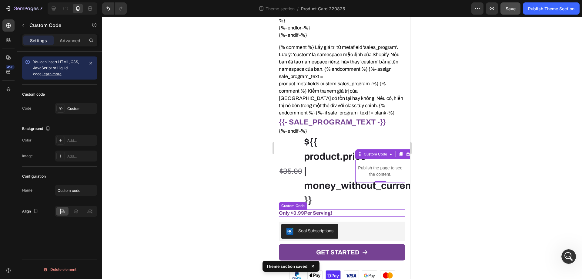
click at [324, 210] on span "Only $ 0.99 Per Serving!" at bounding box center [305, 212] width 53 height 5
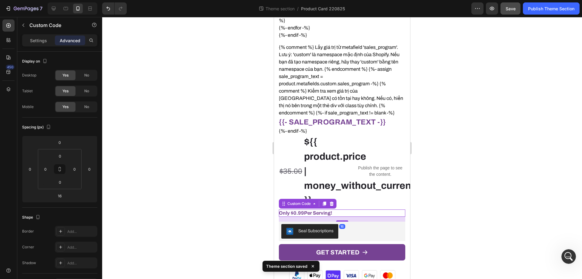
click at [324, 210] on span "Only $ 0.99 Per Serving!" at bounding box center [305, 212] width 53 height 5
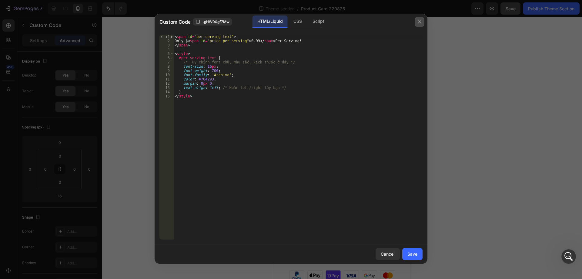
click at [420, 22] on icon "button" at bounding box center [419, 21] width 3 height 3
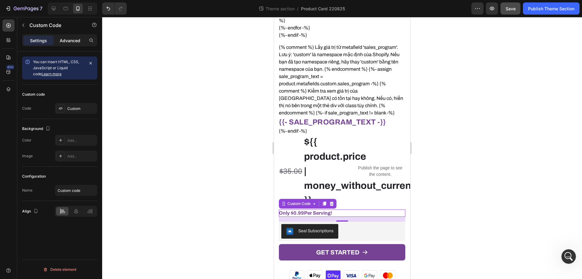
click at [75, 43] on p "Advanced" at bounding box center [70, 40] width 21 height 6
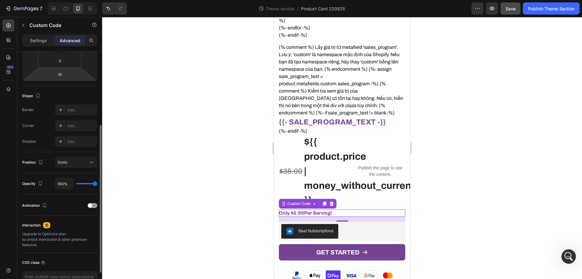
scroll to position [160, 0]
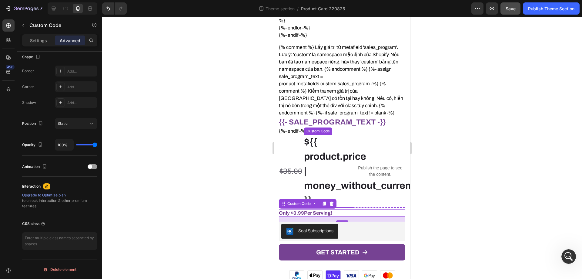
click at [314, 174] on div "${{ product.price | money_without_currency }}" at bounding box center [329, 171] width 50 height 73
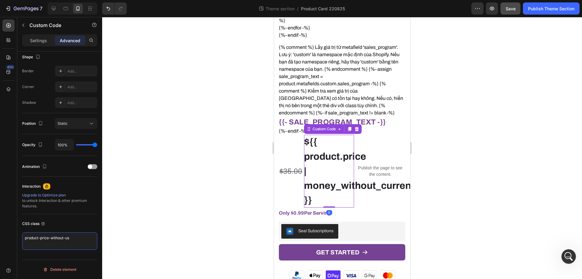
drag, startPoint x: 76, startPoint y: 243, endPoint x: 15, endPoint y: 240, distance: 60.7
click at [15, 240] on div "450 cus Sections(0) Elements(4) We couldn’t find any matches for “cus” Suggesti…" at bounding box center [51, 148] width 102 height 262
click at [204, 192] on div at bounding box center [342, 148] width 480 height 262
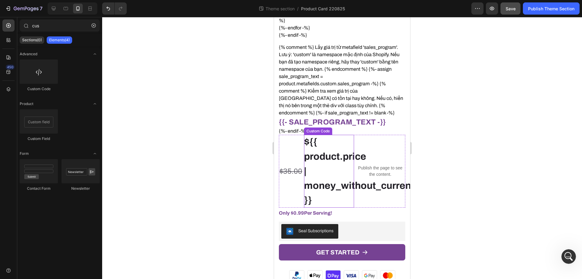
click at [331, 153] on div "${{ product.price | money_without_currency }}" at bounding box center [329, 171] width 50 height 73
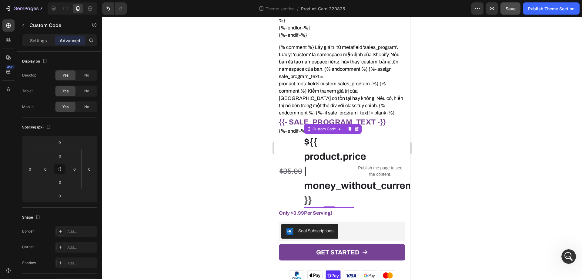
click at [331, 153] on div "${{ product.price | money_without_currency }}" at bounding box center [329, 171] width 50 height 73
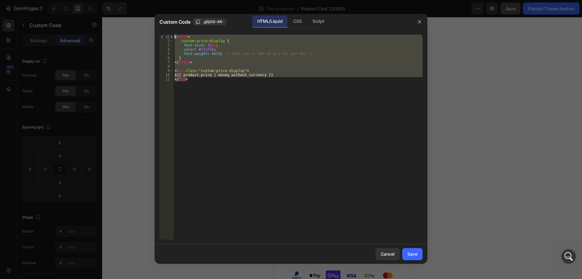
drag, startPoint x: 216, startPoint y: 84, endPoint x: 154, endPoint y: 32, distance: 81.2
click at [154, 32] on div "Custom Code .g5j0lG-4R- HTML/Liquid CSS Script </div> 1 2 3 4 5 6 7 8 9 10 11 <…" at bounding box center [291, 139] width 582 height 279
type textarea "<style> .custom-price-display {"
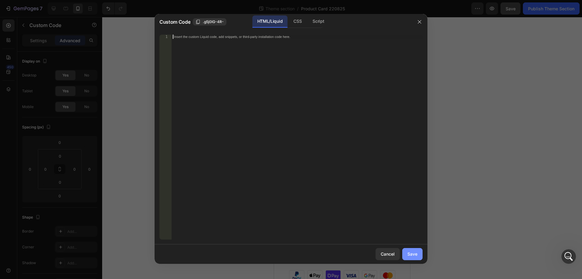
click at [413, 253] on div "Save" at bounding box center [412, 253] width 10 height 6
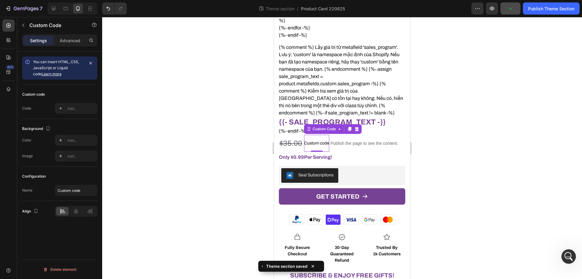
click at [487, 152] on div at bounding box center [342, 148] width 480 height 262
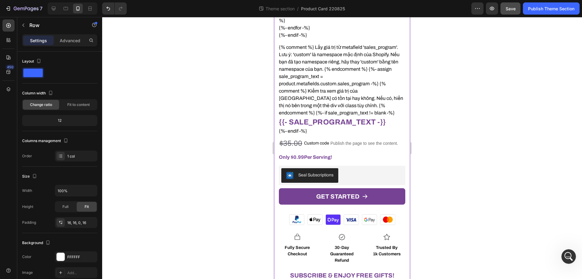
click at [276, 154] on div "OwlRyze Focus (New v2 - Demo) Product Title Icon Icon Icon Icon Icon Icon List …" at bounding box center [342, 124] width 136 height 547
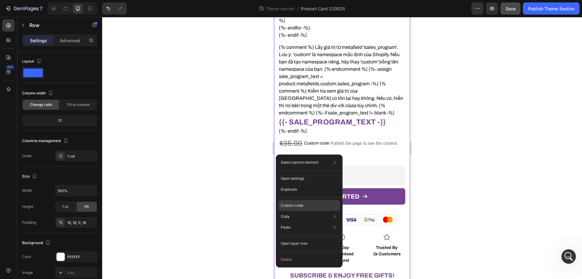
click at [306, 222] on div "Custom code" at bounding box center [309, 227] width 62 height 11
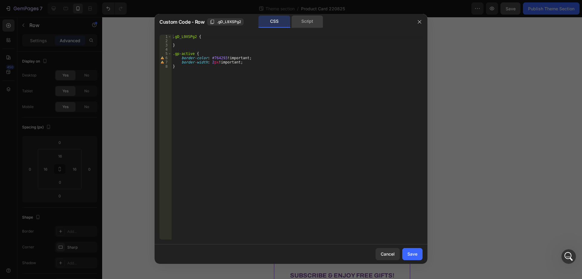
click at [308, 17] on div "Script" at bounding box center [307, 21] width 32 height 12
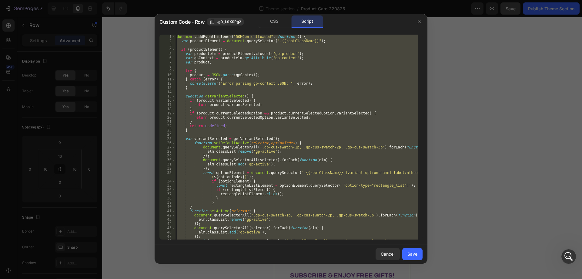
click at [263, 113] on div "document . addEventListener ( "DOMContentLoaded" , function ( ) { var productEl…" at bounding box center [297, 137] width 243 height 205
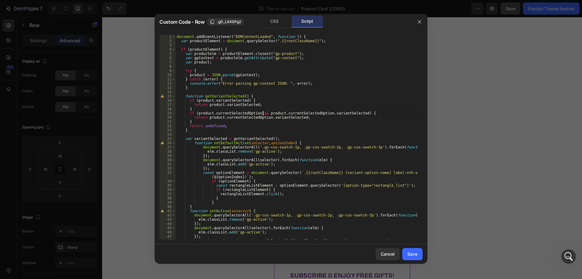
type textarea "}, 2000); // 2 giây };"
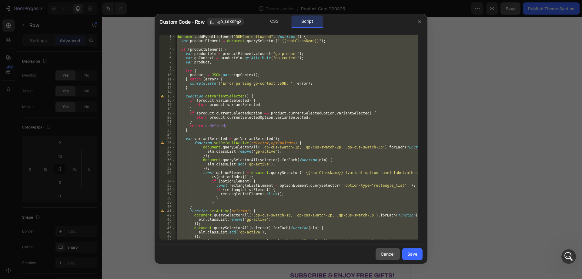
click at [387, 257] on div "Cancel" at bounding box center [388, 253] width 14 height 6
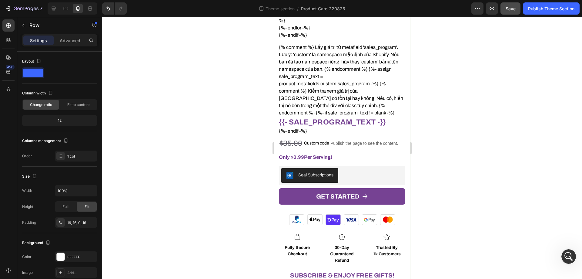
click at [276, 118] on div "OwlRyze Focus (New v2 - Demo) Product Title Icon Icon Icon Icon Icon Icon List …" at bounding box center [342, 124] width 136 height 547
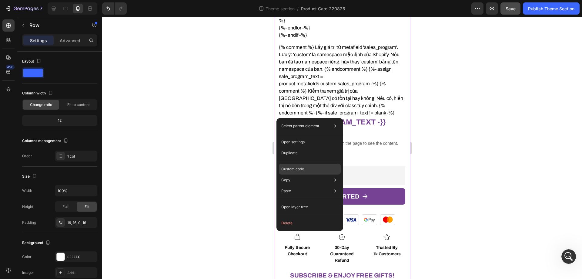
click at [296, 168] on p "Custom code" at bounding box center [292, 168] width 23 height 5
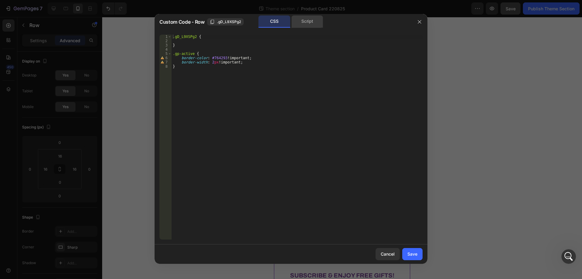
click at [307, 22] on div "Script" at bounding box center [307, 21] width 32 height 12
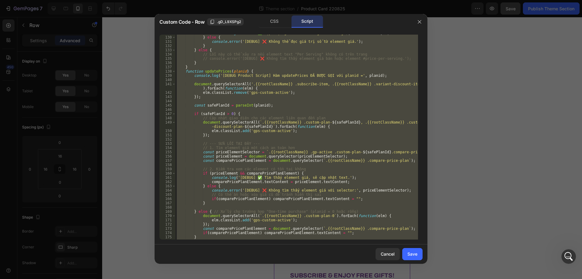
scroll to position [564, 0]
click at [269, 130] on div "console . log ( ` [DEBUG] ✅ Cập nhật giá mỗi lần dùng thành công: ${ formattedP…" at bounding box center [297, 137] width 243 height 205
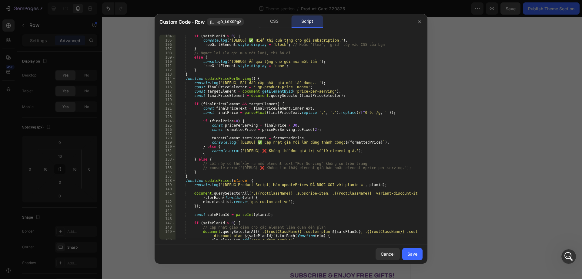
scroll to position [455, 0]
click at [193, 95] on div "if ( safePlanId > 0 ) { console . log ( '[DEBUG] ✅ Hiển thị quà tặng cho gói su…" at bounding box center [297, 140] width 243 height 213
drag, startPoint x: 200, startPoint y: 112, endPoint x: 233, endPoint y: 113, distance: 32.2
click at [233, 113] on div "if ( safePlanId > 0 ) { console . log ( '[DEBUG] ✅ Hiển thị quà tặng cho gói su…" at bounding box center [297, 140] width 243 height 213
click at [254, 108] on div "if ( safePlanId > 0 ) { console . log ( '[DEBUG] ✅ Hiển thị quà tặng cho gói su…" at bounding box center [297, 140] width 243 height 213
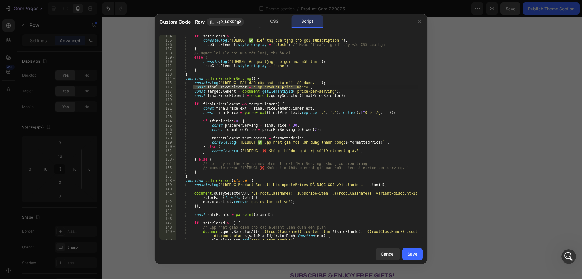
drag, startPoint x: 192, startPoint y: 88, endPoint x: 302, endPoint y: 88, distance: 109.7
click at [302, 88] on div "if ( safePlanId > 0 ) { console . log ( '[DEBUG] ✅ Hiển thị quà tặng cho gói su…" at bounding box center [297, 140] width 243 height 213
click at [308, 95] on div "if ( safePlanId > 0 ) { console . log ( '[DEBUG] ✅ Hiển thị quà tặng cho gói su…" at bounding box center [297, 140] width 243 height 213
drag, startPoint x: 304, startPoint y: 87, endPoint x: 247, endPoint y: 86, distance: 57.3
click at [247, 86] on div "if ( safePlanId > 0 ) { console . log ( '[DEBUG] ✅ Hiển thị quà tặng cho gói su…" at bounding box center [297, 140] width 243 height 213
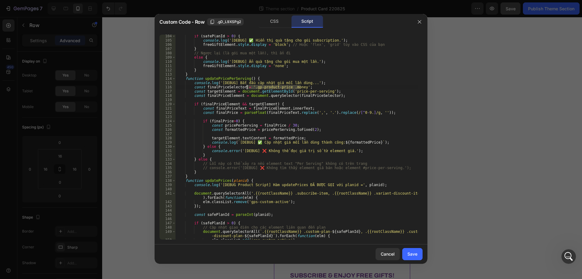
type textarea "const finalPriceSelector = '.gp-product-price .money';"
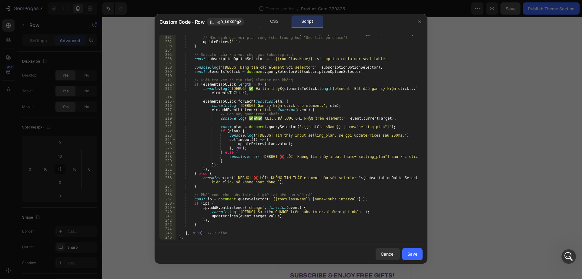
scroll to position [819, 0]
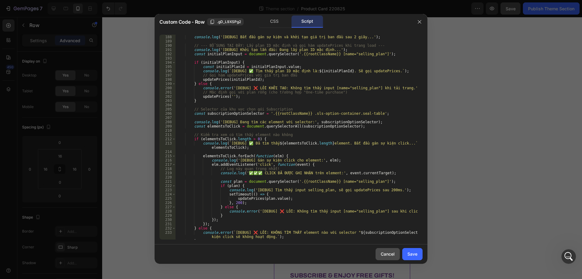
drag, startPoint x: 391, startPoint y: 254, endPoint x: 106, endPoint y: 229, distance: 286.1
click at [391, 254] on div "Cancel" at bounding box center [388, 253] width 14 height 6
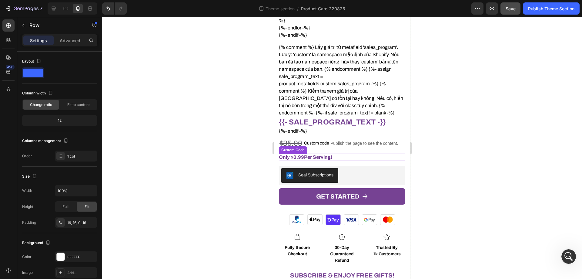
click at [318, 154] on span "Only $ 0.99 Per Serving!" at bounding box center [305, 156] width 53 height 5
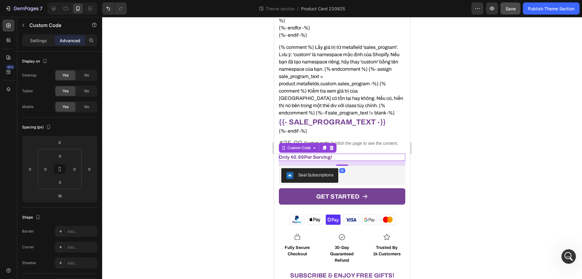
click at [318, 154] on span "Only $ 0.99 Per Serving!" at bounding box center [305, 156] width 53 height 5
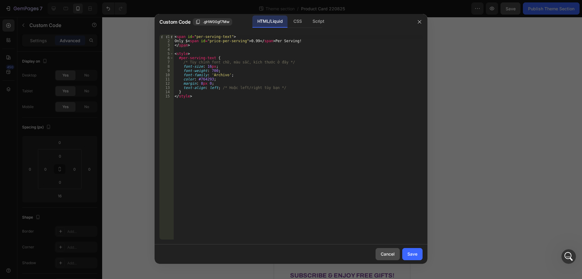
click at [395, 256] on button "Cancel" at bounding box center [388, 254] width 24 height 12
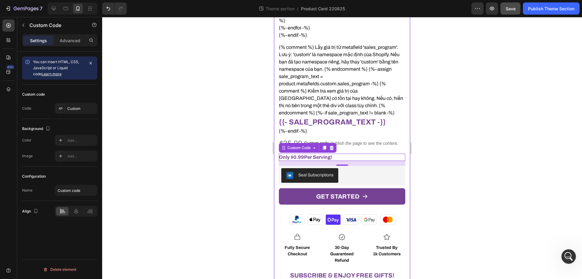
click at [276, 127] on div "OwlRyze Focus (New v2 - Demo) Product Title Icon Icon Icon Icon Icon Icon List …" at bounding box center [342, 124] width 136 height 547
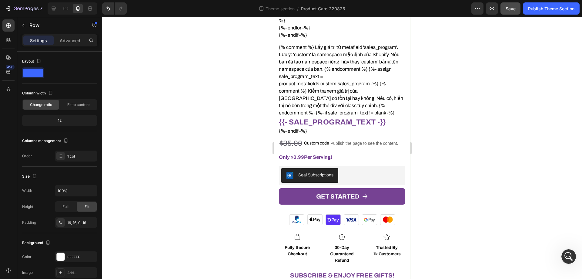
click at [276, 127] on div "OwlRyze Focus (New v2 - Demo) Product Title Icon Icon Icon Icon Icon Icon List …" at bounding box center [342, 124] width 136 height 547
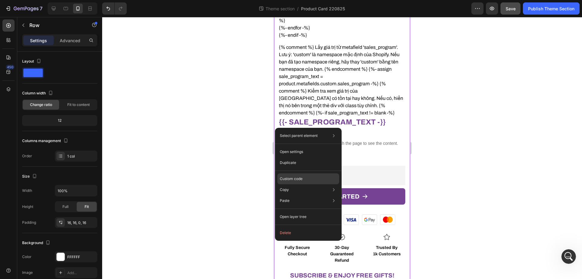
click at [290, 179] on p "Custom code" at bounding box center [291, 178] width 23 height 5
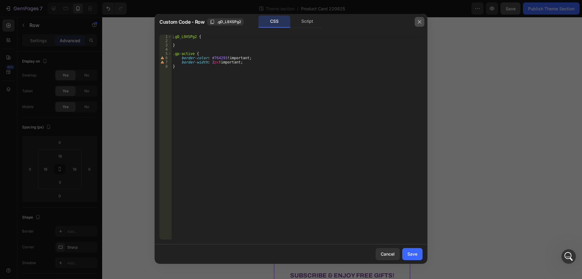
click at [418, 22] on icon "button" at bounding box center [419, 21] width 5 height 5
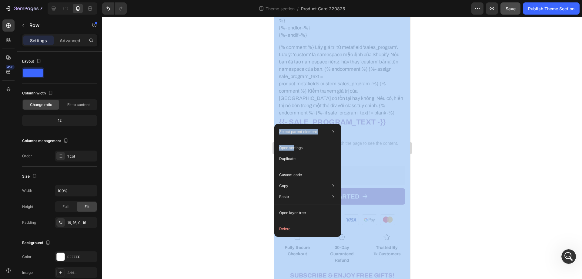
drag, startPoint x: 295, startPoint y: 147, endPoint x: 458, endPoint y: 138, distance: 162.8
click at [458, 138] on div "333333 100 % 333333 100 % Select parent element Row 1 col Product Row 1 col Ope…" at bounding box center [342, 148] width 480 height 262
click at [458, 138] on div at bounding box center [342, 148] width 480 height 262
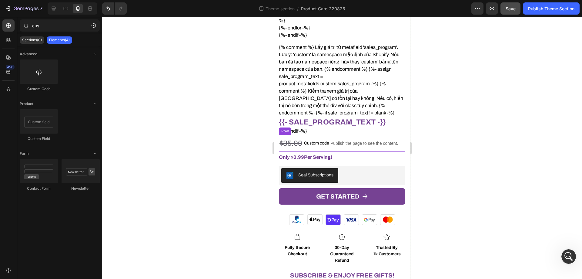
click at [276, 146] on div "OwlRyze Focus (New v2 - Demo) Product Title Icon Icon Icon Icon Icon Icon List …" at bounding box center [342, 124] width 136 height 547
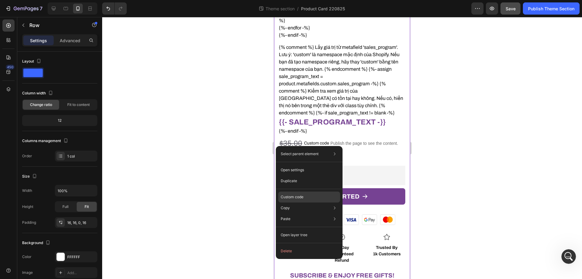
click at [296, 213] on div "Custom code" at bounding box center [309, 218] width 62 height 11
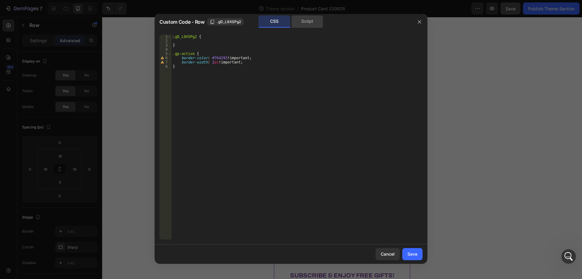
click at [322, 18] on div "Script" at bounding box center [307, 21] width 32 height 12
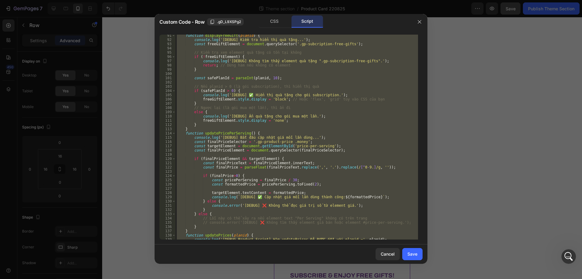
scroll to position [491, 0]
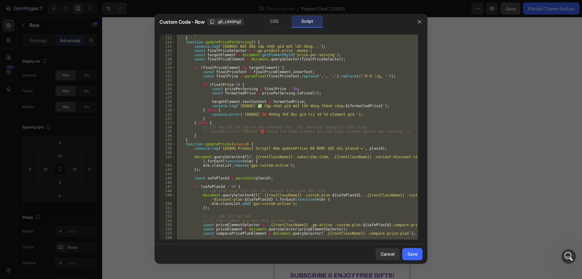
click at [220, 143] on div "} } function updatePricePerServing ( ) { console . log ( '[DEBUG] Bắt đầu cập n…" at bounding box center [297, 137] width 243 height 205
click at [220, 143] on div "} } function updatePricePerServing ( ) { console . log ( '[DEBUG] Bắt đầu cập n…" at bounding box center [297, 138] width 243 height 213
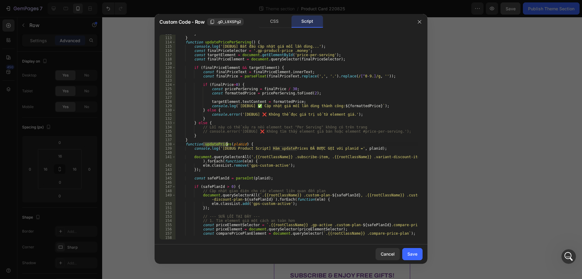
click at [231, 86] on div "} } function updatePricePerServing ( ) { console . log ( '[DEBUG] Bắt đầu cập n…" at bounding box center [297, 138] width 243 height 213
type textarea "}, 2000); // 2 giây };"
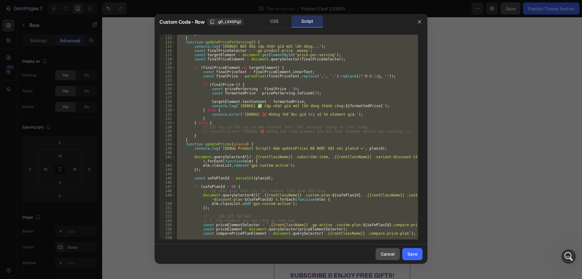
click at [377, 252] on button "Cancel" at bounding box center [388, 254] width 24 height 12
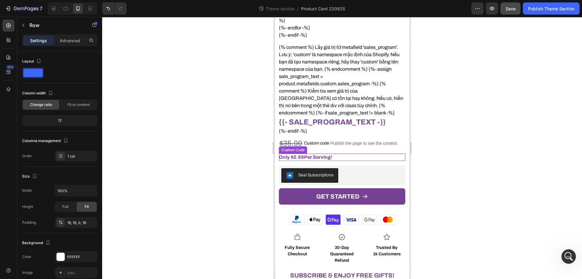
click at [338, 153] on div "Only $ 0.99 Per Serving!" at bounding box center [342, 156] width 126 height 7
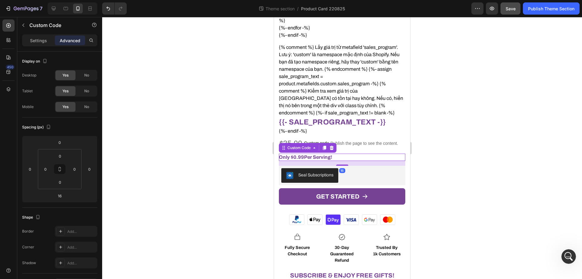
click at [338, 153] on div "Only $ 0.99 Per Serving!" at bounding box center [342, 156] width 126 height 7
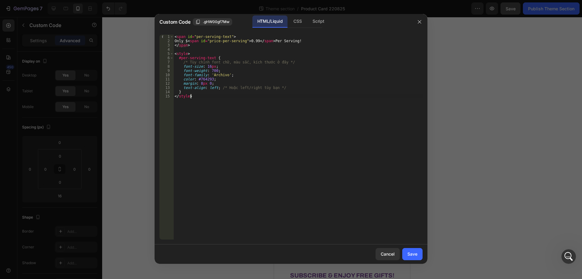
click at [278, 96] on div "< span id = "per-serving-text" > Only $ < span id = "price-per-serving" > 0.99 …" at bounding box center [297, 141] width 249 height 213
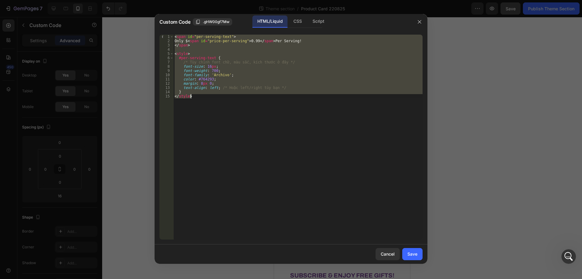
click at [236, 83] on div "< span id = "per-serving-text" > Only $ < span id = "price-per-serving" > 0.99 …" at bounding box center [297, 137] width 249 height 205
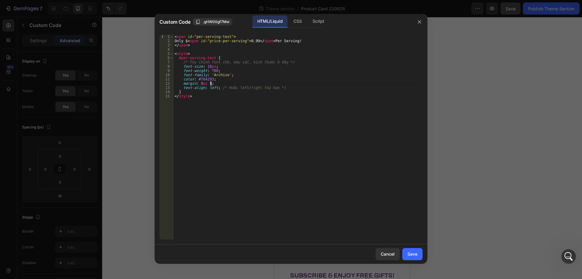
click at [241, 96] on div "< span id = "per-serving-text" > Only $ < span id = "price-per-serving" > 0.99 …" at bounding box center [297, 141] width 249 height 213
type textarea "</style>"
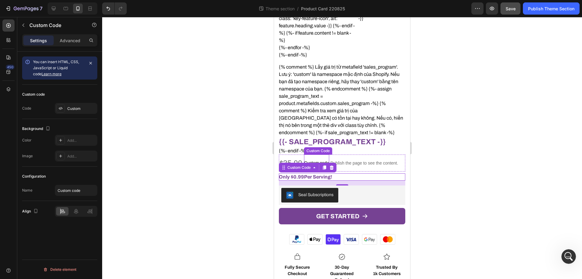
scroll to position [314, 0]
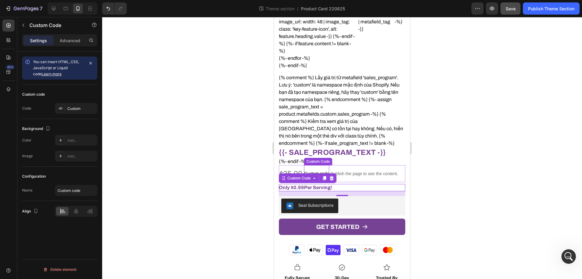
click at [318, 170] on span "Custom code" at bounding box center [316, 173] width 25 height 7
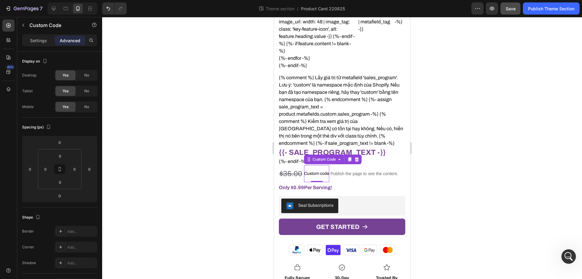
click at [318, 170] on span "Custom code" at bounding box center [316, 173] width 25 height 7
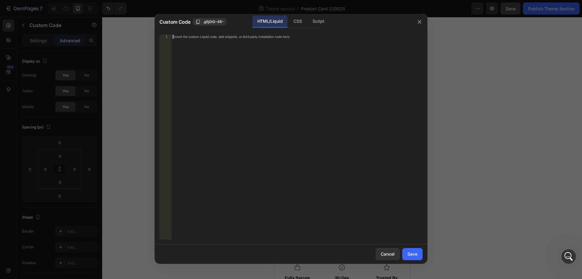
click at [263, 64] on div "Insert the custom Liquid code, add snippets, or third-party installation code h…" at bounding box center [297, 141] width 251 height 213
paste textarea "</style>"
type textarea "</style>"
click at [413, 253] on div "Save" at bounding box center [412, 253] width 10 height 6
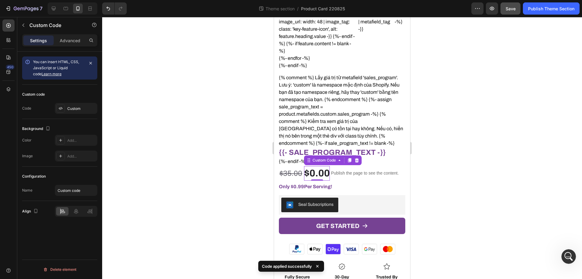
click at [464, 153] on div at bounding box center [342, 148] width 480 height 262
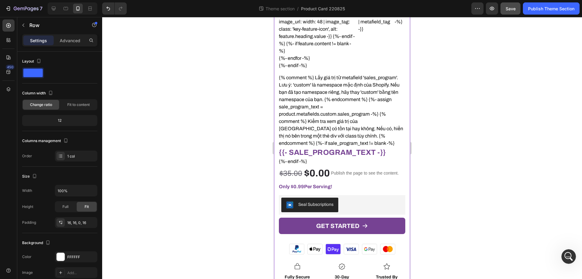
click at [278, 175] on div "OwlRyze Focus (New v2 - Demo) Product Title Icon Icon Icon Icon Icon Icon List …" at bounding box center [342, 154] width 136 height 546
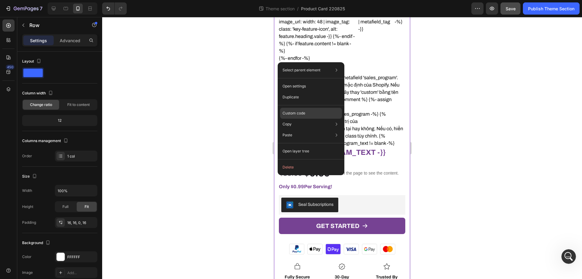
click at [312, 129] on div "Custom code" at bounding box center [311, 134] width 62 height 11
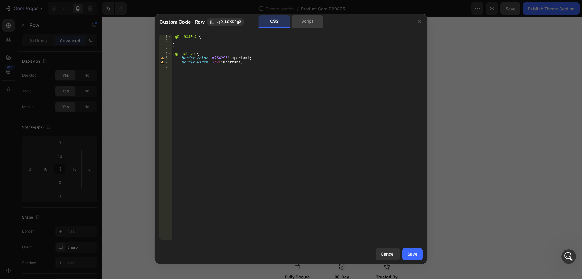
click at [301, 23] on div "Script" at bounding box center [307, 21] width 32 height 12
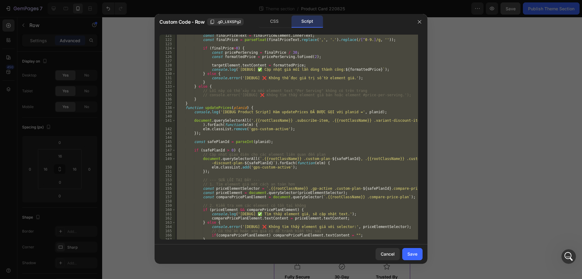
scroll to position [473, 0]
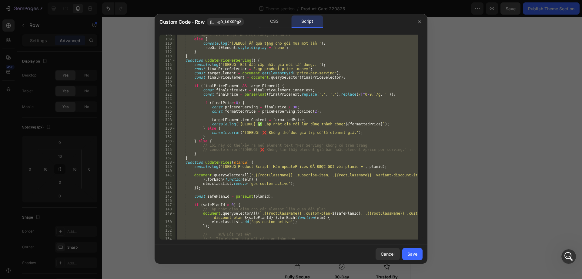
click at [199, 157] on div "// Ngược lại (là gói mua một lần), thì ẩn đi else { console . log ( '[DEBUG] Ẩn…" at bounding box center [297, 137] width 243 height 205
type textarea "}"
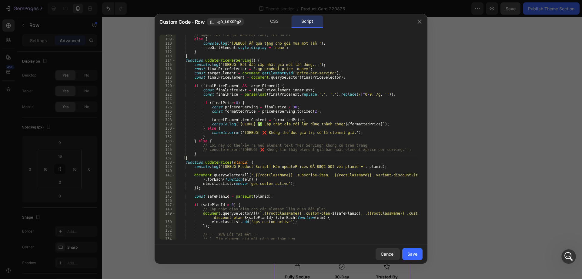
scroll to position [0, 0]
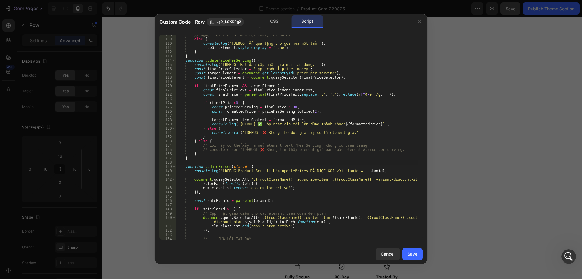
paste textarea "}"
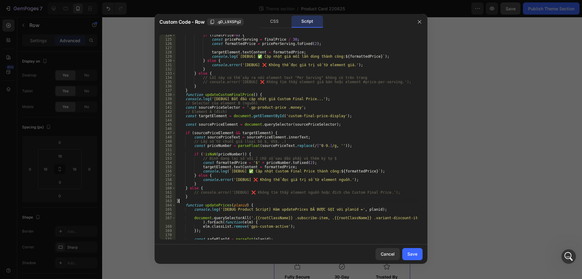
scroll to position [541, 0]
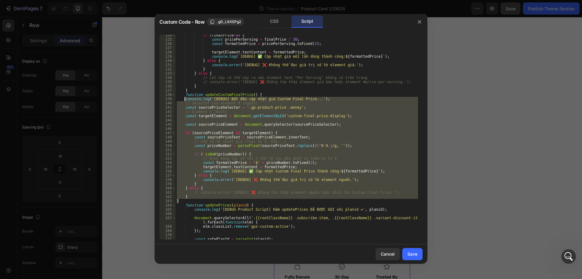
drag, startPoint x: 184, startPoint y: 201, endPoint x: 185, endPoint y: 99, distance: 101.6
click at [185, 99] on div "if ( finalPrice > 0 ) { const pricePerServing = finalPrice / 30 ; const formatt…" at bounding box center [297, 139] width 243 height 213
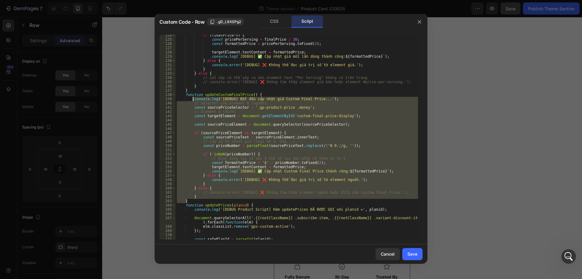
click at [259, 178] on div "if ( finalPrice > 0 ) { const pricePerServing = finalPrice / 30 ; const formatt…" at bounding box center [297, 137] width 243 height 205
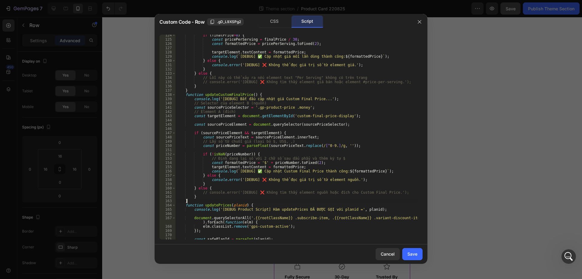
click at [258, 200] on div "if ( finalPrice > 0 ) { const pricePerServing = finalPrice / 30 ; const formatt…" at bounding box center [297, 139] width 243 height 213
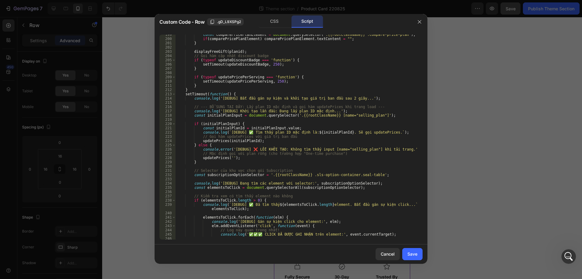
scroll to position [813, 0]
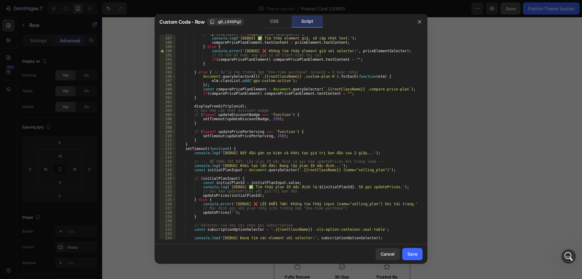
click at [286, 136] on div "if ( priceElement && comparePricePlanElement ) { console . log ( '[DEBUG] ✅ Tìm…" at bounding box center [297, 138] width 243 height 213
click at [230, 139] on div "if ( priceElement && comparePricePlanElement ) { console . log ( '[DEBUG] ✅ Tìm…" at bounding box center [297, 138] width 243 height 213
type textarea "}"
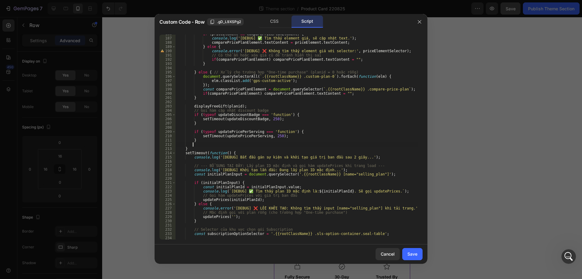
scroll to position [0, 1]
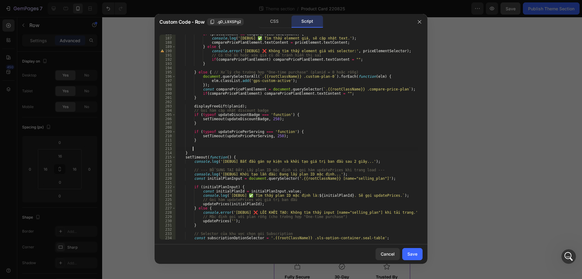
paste textarea "}"
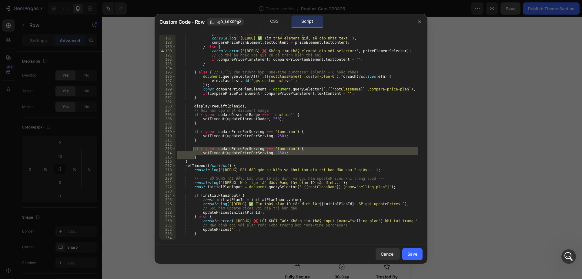
drag, startPoint x: 193, startPoint y: 155, endPoint x: 192, endPoint y: 148, distance: 7.1
click at [192, 148] on div "if ( priceElement && comparePricePlanElement ) { console . log ( '[DEBUG] ✅ Tìm…" at bounding box center [297, 138] width 243 height 213
paste textarea "}"
type textarea "}"
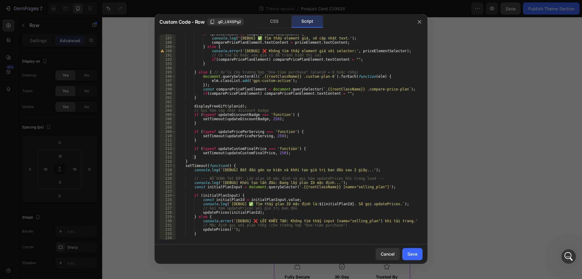
click at [424, 253] on div "Cancel Save" at bounding box center [291, 253] width 273 height 19
click at [416, 254] on div "Save" at bounding box center [412, 253] width 10 height 6
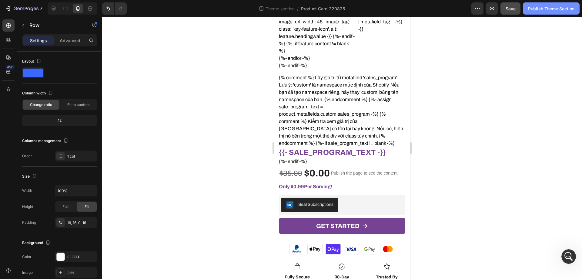
click at [549, 7] on div "Publish Theme Section" at bounding box center [551, 8] width 46 height 6
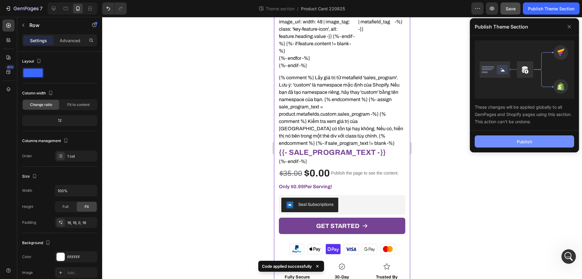
click at [524, 142] on div "Publish" at bounding box center [524, 141] width 15 height 6
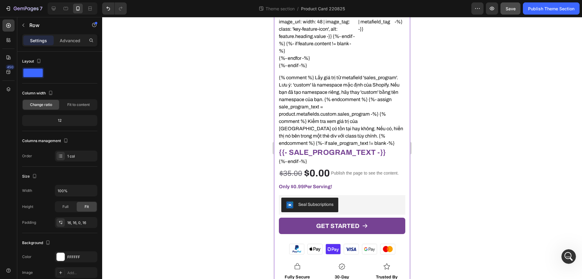
click at [276, 162] on div "OwlRyze Focus (New v2 - Demo) Product Title Icon Icon Icon Icon Icon Icon List …" at bounding box center [342, 154] width 136 height 546
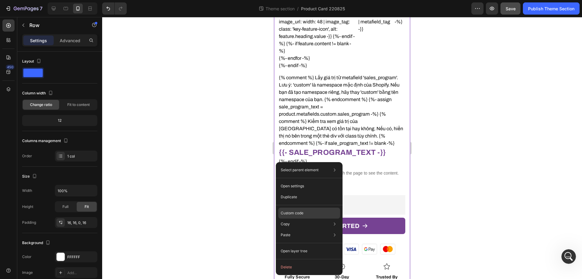
click at [290, 213] on p "Custom code" at bounding box center [292, 212] width 23 height 5
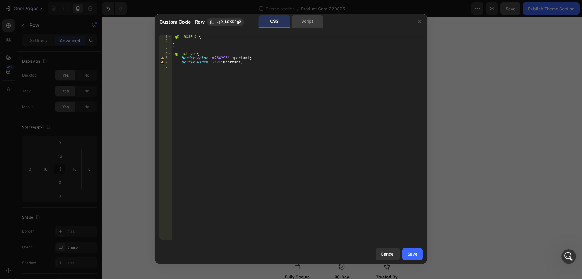
click at [304, 27] on div "Script" at bounding box center [307, 21] width 32 height 12
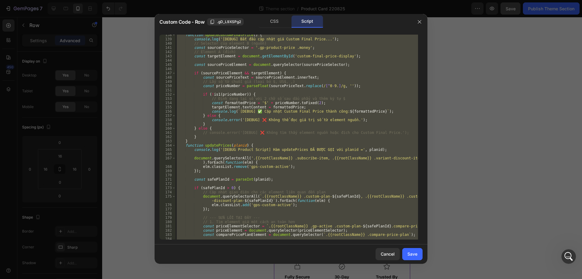
scroll to position [546, 0]
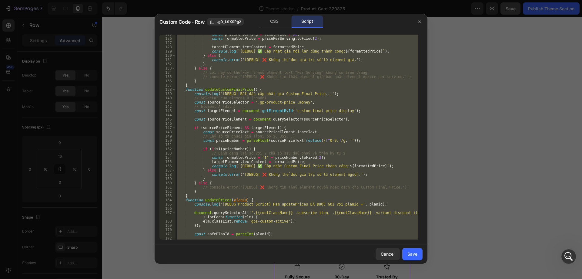
click at [223, 148] on div "const pricePerServing = finalPrice / 30 ; const formattedPrice = pricePerServin…" at bounding box center [297, 137] width 243 height 205
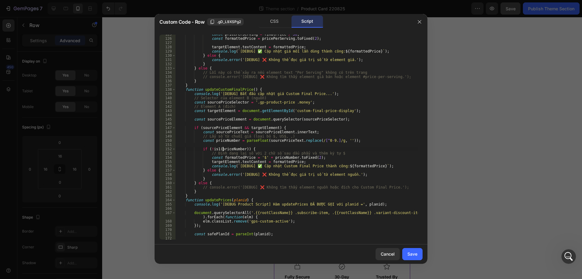
click at [218, 148] on div "const pricePerServing = finalPrice / 30 ; const formattedPrice = pricePerServin…" at bounding box center [297, 138] width 243 height 213
click at [286, 65] on div "const pricePerServing = finalPrice / 30 ; const formattedPrice = pricePerServin…" at bounding box center [297, 138] width 243 height 213
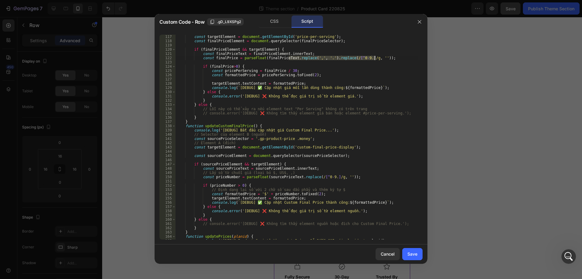
drag, startPoint x: 288, startPoint y: 58, endPoint x: 374, endPoint y: 58, distance: 85.5
click at [374, 58] on div "const targetElement = document . getElementById ( 'price-per-serving' ) ; const…" at bounding box center [297, 141] width 243 height 213
type textarea "const finalPrice = parseFloat(finalPriceText.replace(',', '.').replace(/[^0-9.]…"
click at [371, 60] on div "const targetElement = document . getElementById ( 'price-per-serving' ) ; const…" at bounding box center [297, 141] width 243 height 213
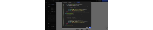
scroll to position [0, 0]
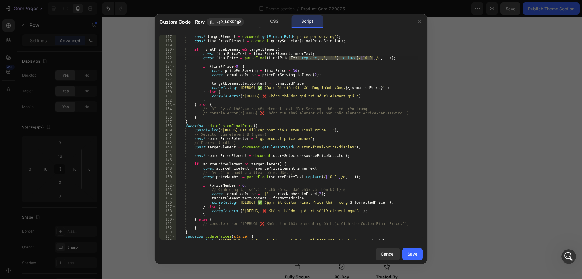
drag, startPoint x: 373, startPoint y: 59, endPoint x: 288, endPoint y: 57, distance: 84.6
click at [288, 57] on div "const targetElement = document . getElementById ( 'price-per-serving' ) ; const…" at bounding box center [297, 141] width 243 height 213
drag, startPoint x: 293, startPoint y: 177, endPoint x: 341, endPoint y: 177, distance: 47.6
click at [341, 177] on div "const targetElement = document . getElementById ( 'price-per-serving' ) ; const…" at bounding box center [297, 141] width 243 height 213
paste textarea "',', '.').replace("
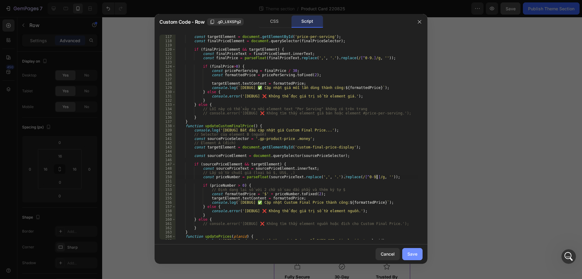
type textarea "const priceNumber = parseFloat(sourcePriceText.replace(',', '.').replace(/[^0-9…"
click at [413, 250] on button "Save" at bounding box center [412, 254] width 20 height 12
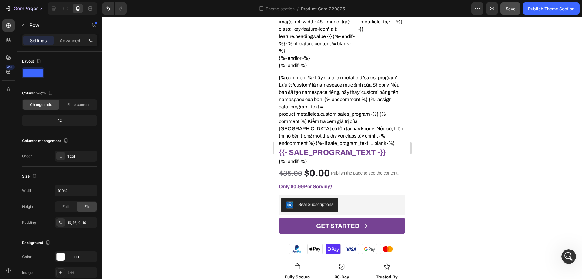
click at [549, 2] on div "7 Theme section / Product Card 220825 Preview Save Publish Theme Section" at bounding box center [291, 8] width 582 height 17
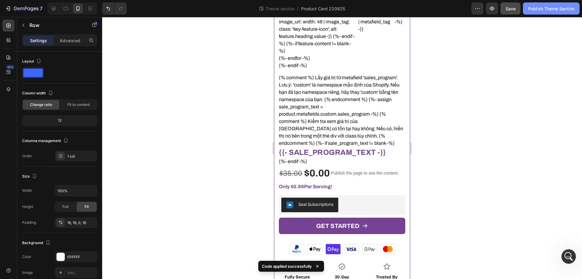
click at [549, 8] on div "Publish Theme Section" at bounding box center [551, 8] width 46 height 6
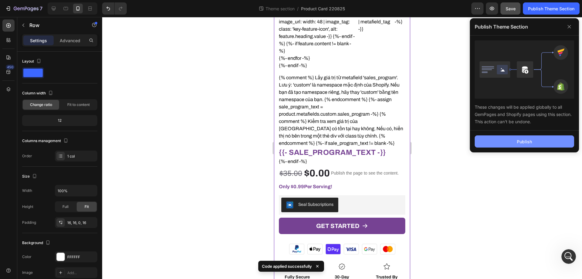
click at [525, 141] on div "Publish" at bounding box center [524, 141] width 15 height 6
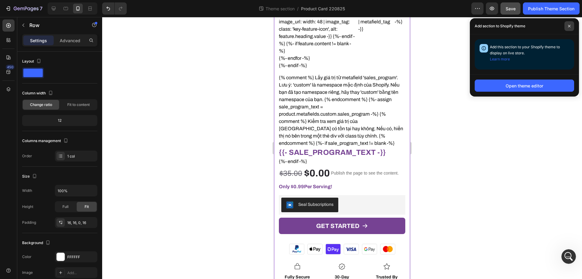
click at [570, 28] on span at bounding box center [569, 26] width 10 height 10
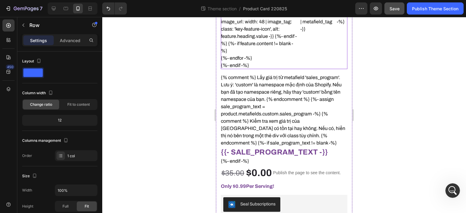
scroll to position [1579, 0]
click at [217, 71] on div "OwlRyze Focus (New v2 - Demo) Product Title Icon Icon Icon Icon Icon Icon List …" at bounding box center [284, 154] width 136 height 546
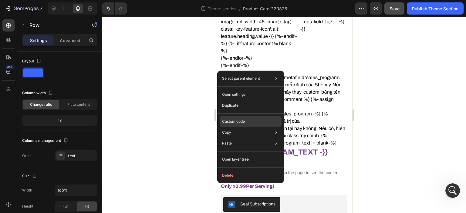
click at [240, 119] on p "Custom code" at bounding box center [233, 121] width 23 height 5
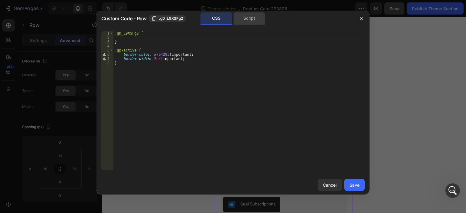
click at [251, 16] on div "Script" at bounding box center [249, 18] width 32 height 12
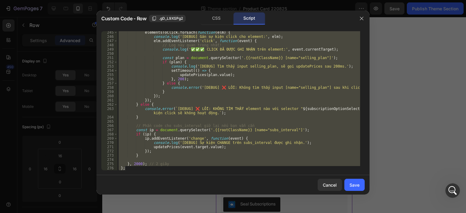
scroll to position [1066, 0]
click at [237, 99] on div "elementsToClick . forEach ( function ( elm ) { console . log ( '[DEBUG] Gán sự …" at bounding box center [238, 100] width 243 height 139
type textarea "});"
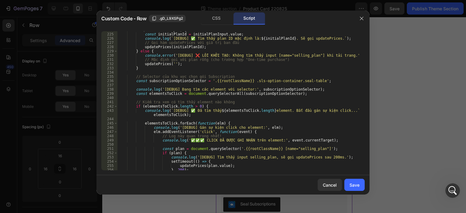
scroll to position [920, 0]
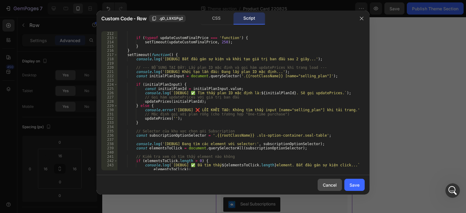
click at [336, 186] on div "Cancel" at bounding box center [330, 185] width 14 height 6
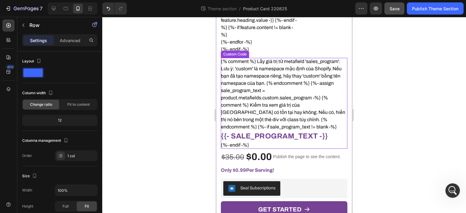
scroll to position [344, 0]
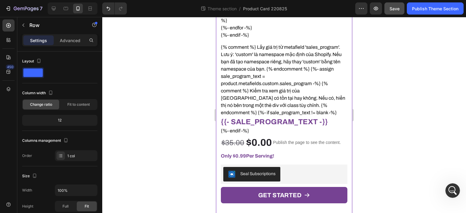
click at [217, 146] on div "OwlRyze Focus (New v2 - Demo) Product Title Icon Icon Icon Icon Icon Icon List …" at bounding box center [284, 124] width 136 height 546
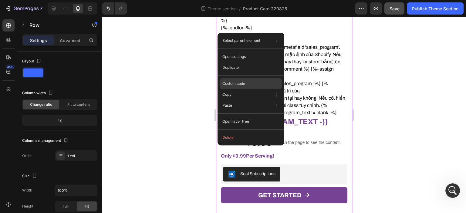
click at [238, 81] on p "Custom code" at bounding box center [233, 83] width 23 height 5
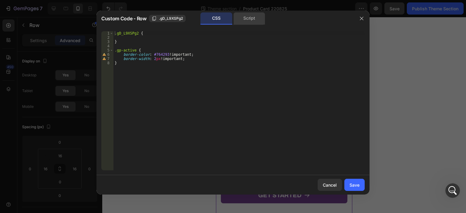
click at [247, 15] on div "Script" at bounding box center [249, 18] width 32 height 12
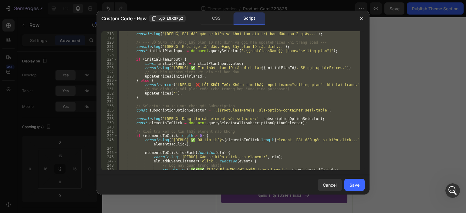
scroll to position [1066, 0]
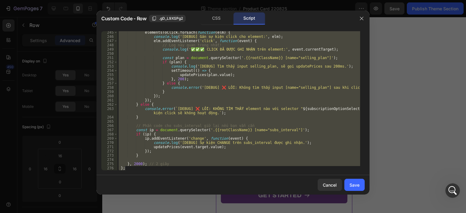
click at [184, 118] on div "elementsToClick . forEach ( function ( elm ) { console . log ( '[DEBUG] Gán sự …" at bounding box center [238, 100] width 243 height 139
type textarea "}"
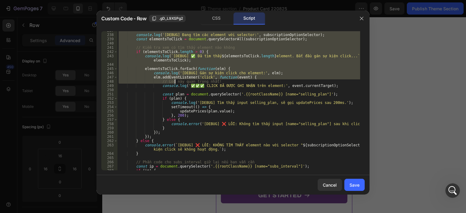
scroll to position [1066, 0]
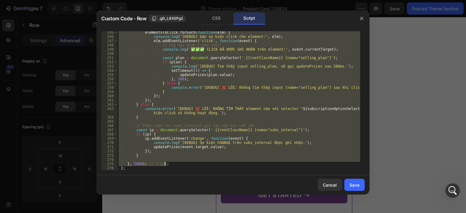
drag, startPoint x: 126, startPoint y: 73, endPoint x: 186, endPoint y: 166, distance: 110.7
click at [186, 166] on div "elementsToClick . forEach ( function ( elm ) { console . log ( '[DEBUG] Gán sự …" at bounding box center [238, 104] width 243 height 148
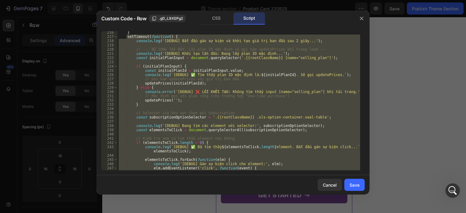
scroll to position [902, 0]
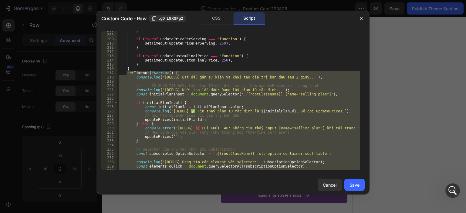
click at [218, 103] on div "} if ( typeof updatePricePerServing === 'function' ) { setTimeout ( updatePrice…" at bounding box center [238, 100] width 243 height 139
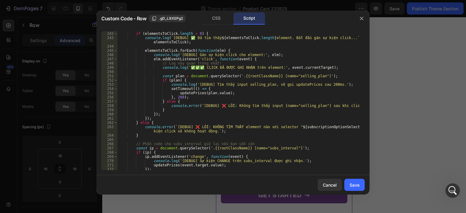
scroll to position [1066, 0]
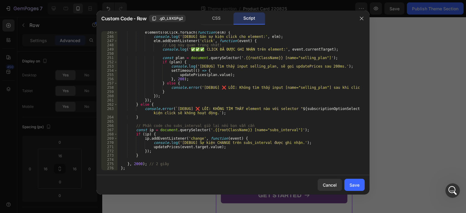
drag, startPoint x: 134, startPoint y: 166, endPoint x: 139, endPoint y: 166, distance: 4.5
click at [134, 166] on div "elementsToClick . forEach ( function ( elm ) { console . log ( '[DEBUG] Gán sự …" at bounding box center [238, 104] width 243 height 148
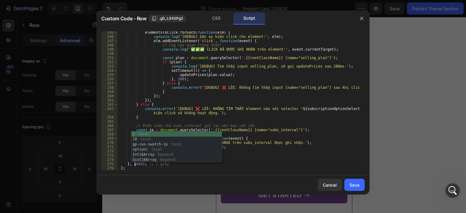
click at [137, 165] on div "elementsToClick . forEach ( function ( elm ) { console . log ( '[DEBUG] Gán sự …" at bounding box center [238, 104] width 243 height 148
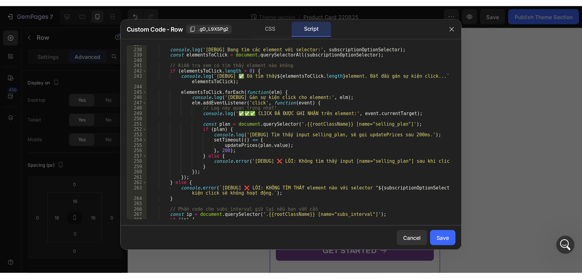
scroll to position [1066, 0]
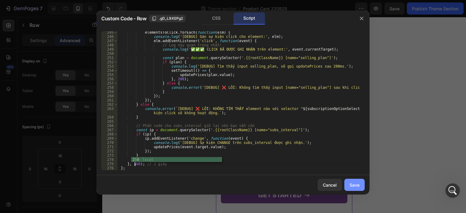
type textarea "}, 500); // 2 giây"
click at [352, 184] on div "Save" at bounding box center [354, 185] width 10 height 6
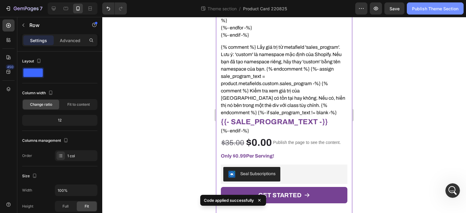
click at [416, 9] on div "Publish Theme Section" at bounding box center [435, 8] width 46 height 6
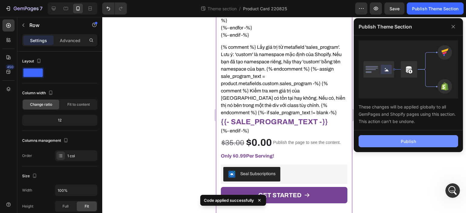
click at [413, 141] on div "Publish" at bounding box center [407, 141] width 15 height 6
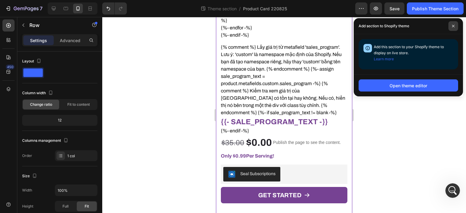
click at [453, 26] on icon at bounding box center [453, 26] width 2 height 2
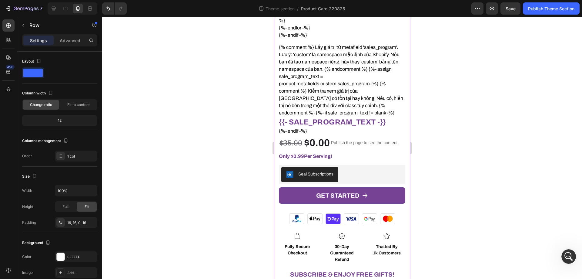
scroll to position [1547, 0]
